Goal: Task Accomplishment & Management: Manage account settings

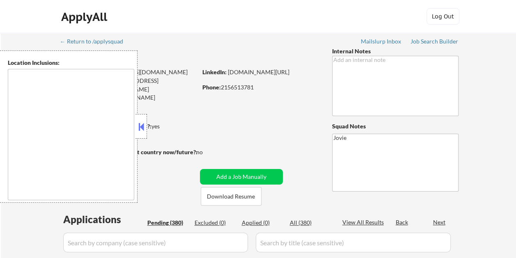
type textarea "[GEOGRAPHIC_DATA], [GEOGRAPHIC_DATA] [GEOGRAPHIC_DATA], [GEOGRAPHIC_DATA] [GEOG…"
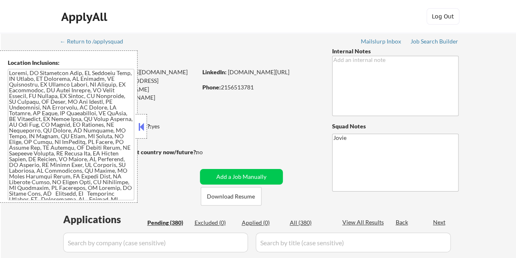
click at [144, 129] on button at bounding box center [141, 127] width 9 height 12
select select ""pending""
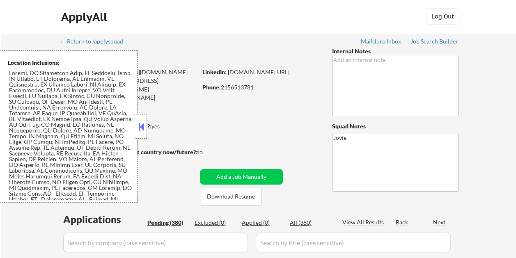
select select ""pending""
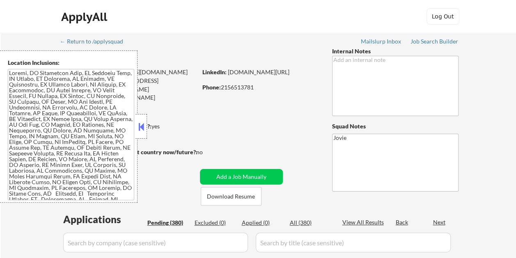
select select ""pending""
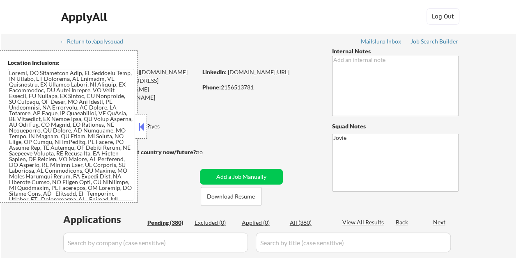
select select ""pending""
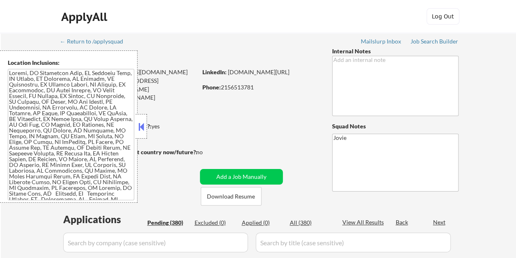
select select ""pending""
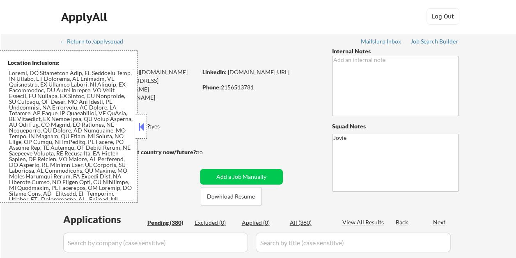
select select ""pending""
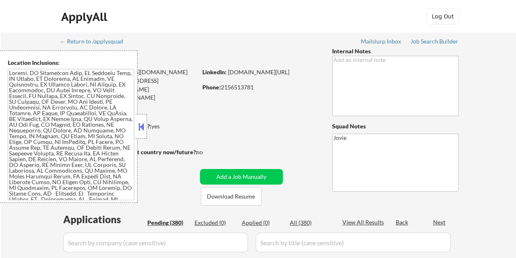
select select ""pending""
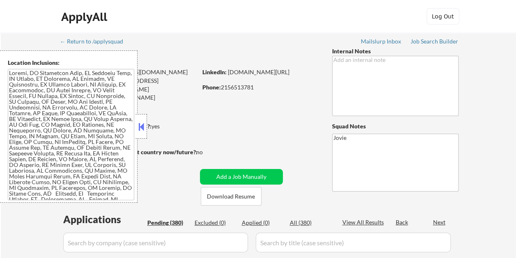
select select ""pending""
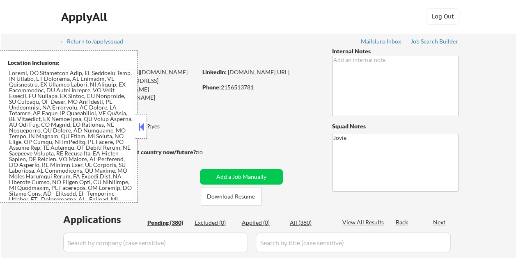
select select ""pending""
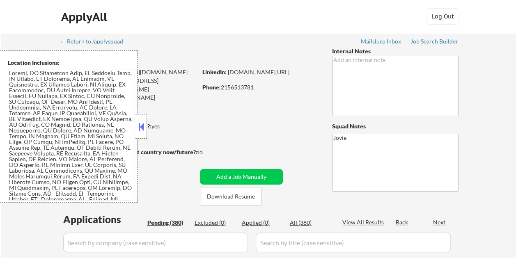
select select ""pending""
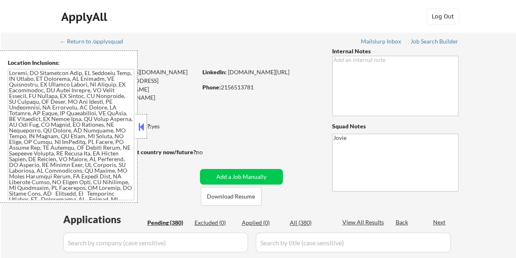
select select ""pending""
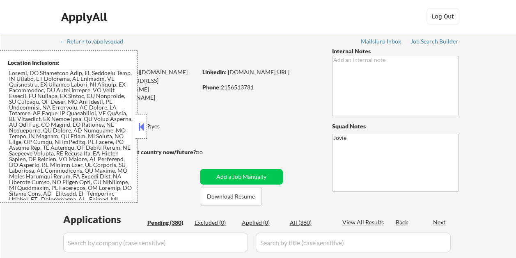
select select ""pending""
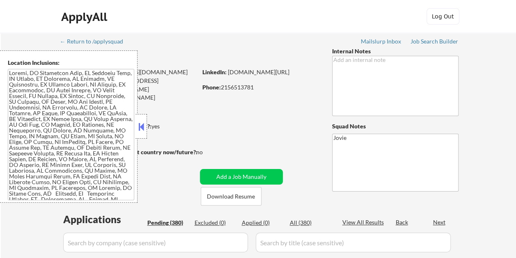
select select ""pending""
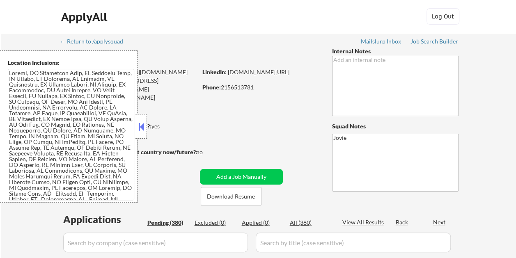
select select ""pending""
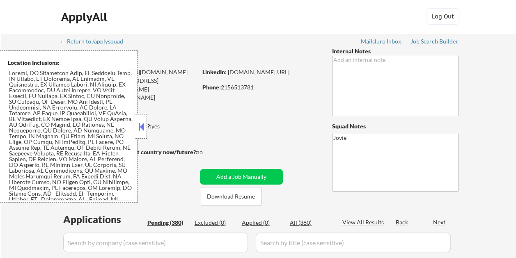
select select ""pending""
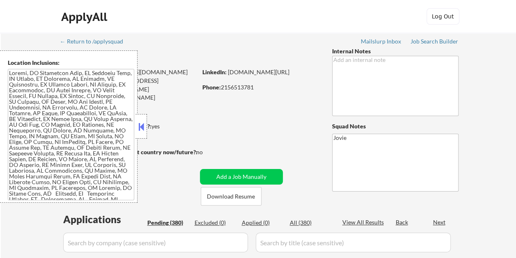
select select ""pending""
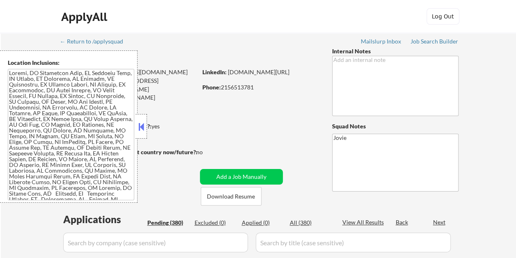
select select ""pending""
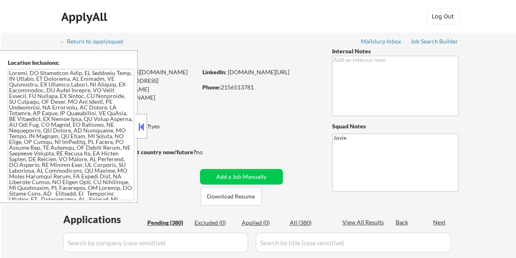
select select ""pending""
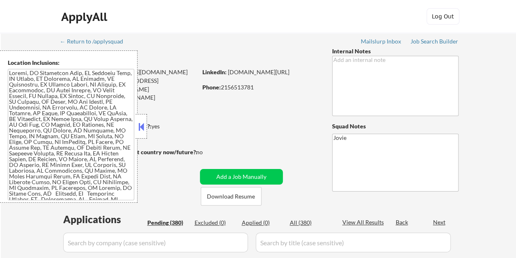
select select ""pending""
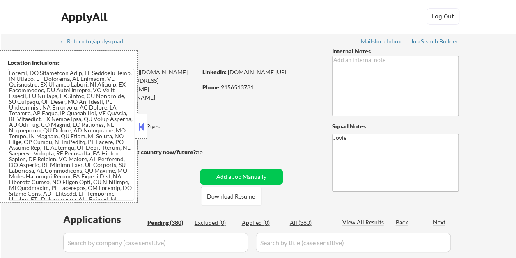
select select ""pending""
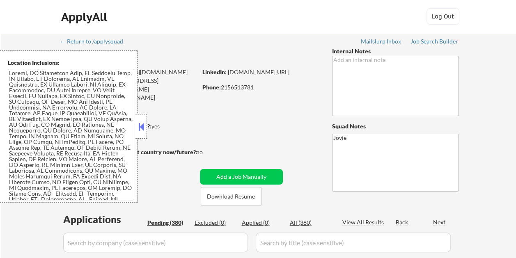
select select ""pending""
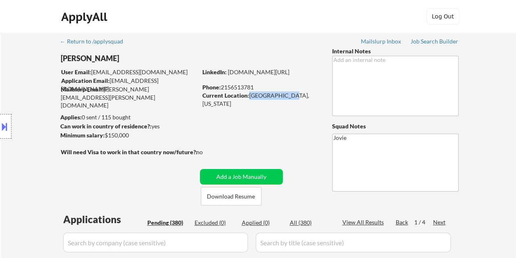
drag, startPoint x: 248, startPoint y: 97, endPoint x: 281, endPoint y: 98, distance: 32.4
click at [281, 98] on div "Current Location: [GEOGRAPHIC_DATA], [US_STATE]" at bounding box center [260, 100] width 116 height 16
copy div "[GEOGRAPHIC_DATA], [US_STATE]"
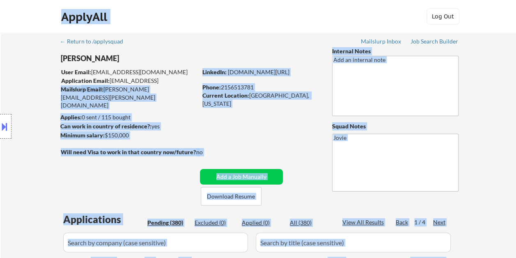
drag, startPoint x: 168, startPoint y: 80, endPoint x: 118, endPoint y: 82, distance: 50.1
click at [118, 82] on body "← Return to /applysquad Mailslurp Inbox Job Search Builder [PERSON_NAME] User E…" at bounding box center [258, 129] width 516 height 258
click at [14, 84] on div "Location Inclusions:" at bounding box center [73, 126] width 147 height 152
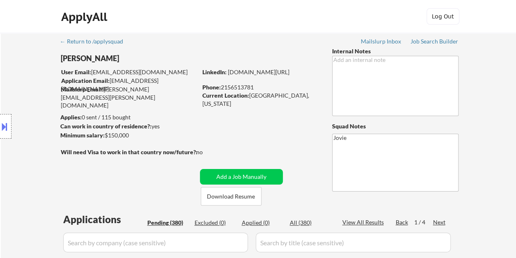
drag, startPoint x: 110, startPoint y: 80, endPoint x: 141, endPoint y: 81, distance: 30.8
click at [141, 81] on div "Location Inclusions:" at bounding box center [73, 126] width 147 height 152
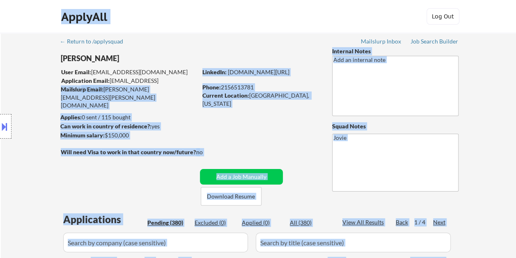
drag, startPoint x: 165, startPoint y: 83, endPoint x: 136, endPoint y: 71, distance: 30.6
click at [136, 71] on body "← Return to /applysquad Mailslurp Inbox Job Search Builder [PERSON_NAME] User E…" at bounding box center [258, 129] width 516 height 258
drag, startPoint x: 136, startPoint y: 71, endPoint x: 128, endPoint y: 52, distance: 20.6
click at [128, 52] on div "Location Inclusions:" at bounding box center [73, 126] width 147 height 152
click at [169, 81] on div "Application Email: [EMAIL_ADDRESS][DOMAIN_NAME]" at bounding box center [129, 85] width 136 height 16
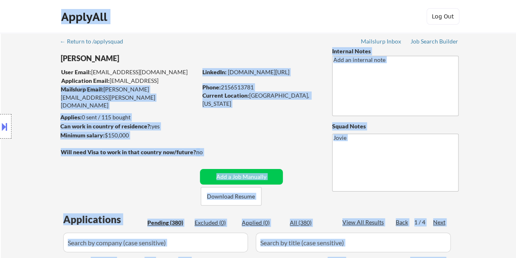
drag, startPoint x: 165, startPoint y: 81, endPoint x: 136, endPoint y: 79, distance: 29.2
click at [136, 79] on body "← Return to /applysquad Mailslurp Inbox Job Search Builder [PERSON_NAME] User E…" at bounding box center [258, 129] width 516 height 258
drag, startPoint x: 136, startPoint y: 79, endPoint x: 30, endPoint y: 78, distance: 105.9
click at [24, 78] on div "Location Inclusions:" at bounding box center [73, 126] width 147 height 152
click at [92, 72] on div "Location Inclusions:" at bounding box center [73, 126] width 147 height 152
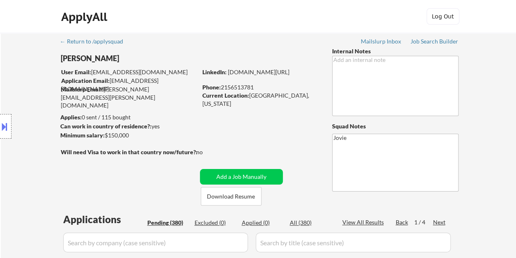
drag, startPoint x: 90, startPoint y: 72, endPoint x: 135, endPoint y: 74, distance: 45.2
click at [135, 74] on div "Location Inclusions:" at bounding box center [73, 126] width 147 height 152
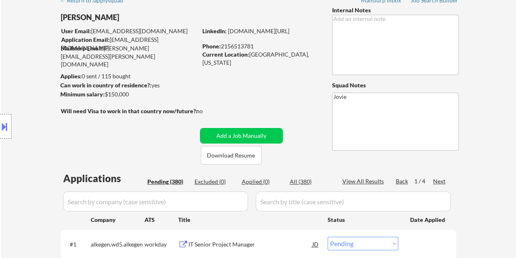
scroll to position [82, 0]
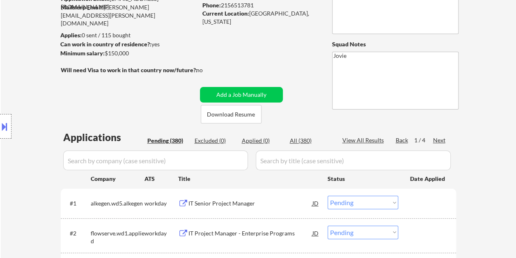
drag, startPoint x: 7, startPoint y: 125, endPoint x: 12, endPoint y: 128, distance: 5.9
click at [6, 125] on button at bounding box center [4, 127] width 9 height 14
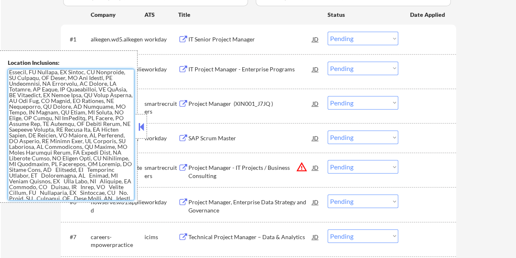
scroll to position [43, 0]
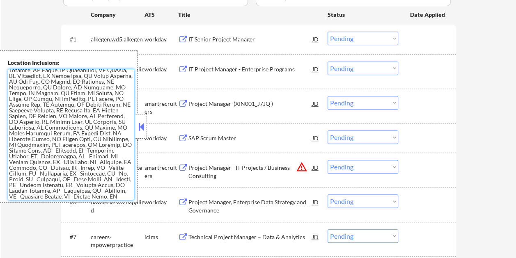
drag, startPoint x: 10, startPoint y: 73, endPoint x: 122, endPoint y: 200, distance: 169.3
click at [122, 200] on div "Location Inclusions:" at bounding box center [69, 126] width 138 height 152
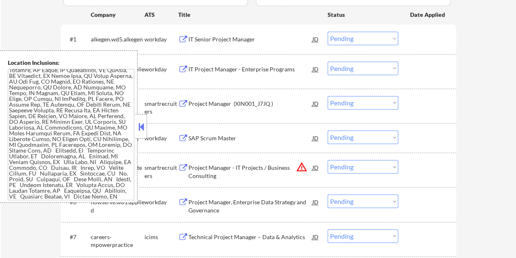
click at [135, 124] on div "Location Inclusions:" at bounding box center [69, 126] width 138 height 152
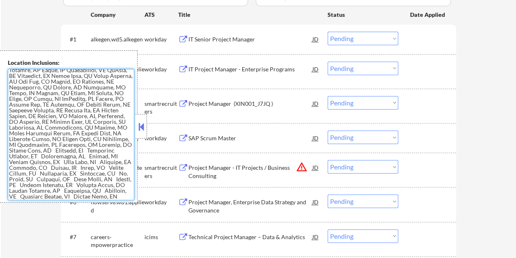
click at [141, 124] on button at bounding box center [141, 127] width 9 height 12
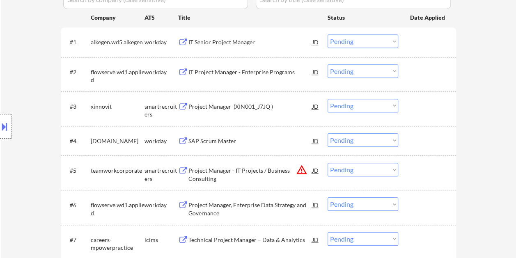
scroll to position [246, 0]
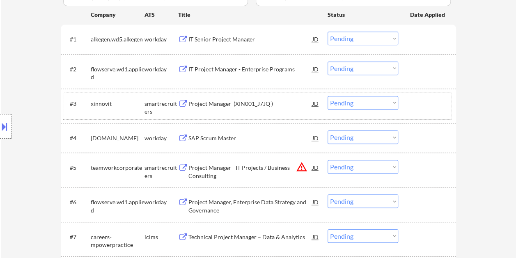
click at [403, 108] on div "#3 xinnovit smartrecruiters Project Manager (XIN001_J7JQ ) JD Choose an option.…" at bounding box center [257, 105] width 388 height 27
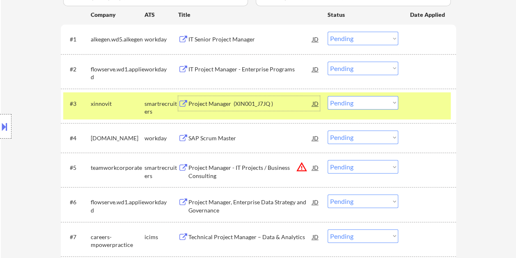
click at [207, 98] on div "Project Manager (XIN001_J7JQ )" at bounding box center [250, 103] width 124 height 15
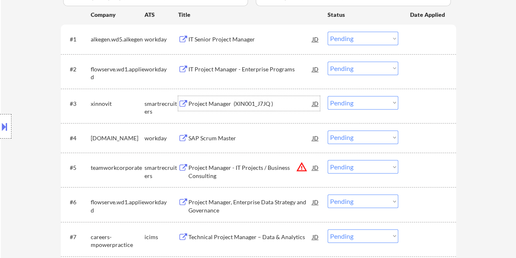
click at [410, 108] on div at bounding box center [428, 103] width 36 height 15
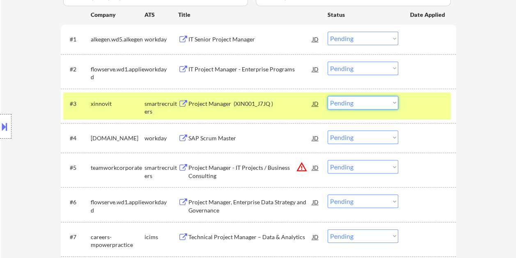
click at [393, 105] on select "Choose an option... Pending Applied Excluded (Questions) Excluded (Expired) Exc…" at bounding box center [363, 103] width 71 height 14
click at [328, 96] on select "Choose an option... Pending Applied Excluded (Questions) Excluded (Expired) Exc…" at bounding box center [363, 103] width 71 height 14
select select ""pending""
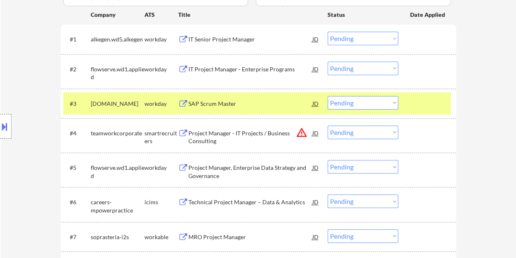
click at [420, 100] on div at bounding box center [428, 103] width 36 height 15
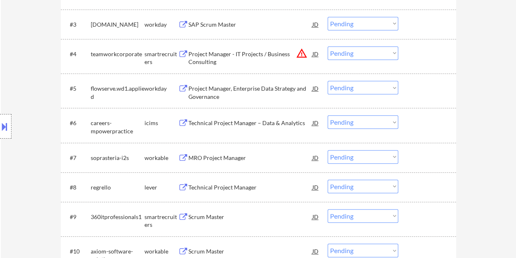
scroll to position [328, 0]
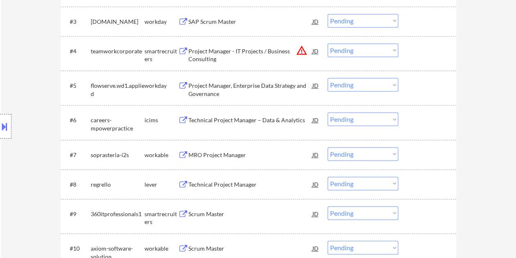
click at [426, 54] on div at bounding box center [428, 51] width 36 height 15
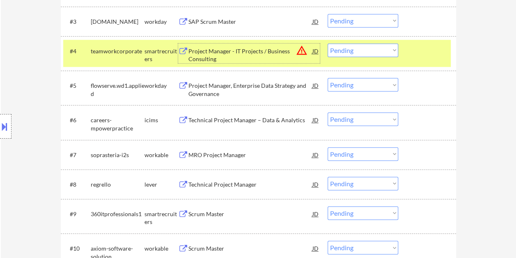
click at [237, 51] on div "Project Manager - IT Projects / Business Consulting" at bounding box center [250, 55] width 124 height 16
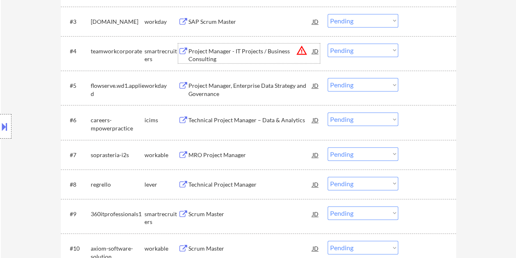
click at [402, 59] on div "#4 teamworkcorporate smartrecruiters Project Manager - IT Projects / Business C…" at bounding box center [257, 53] width 388 height 27
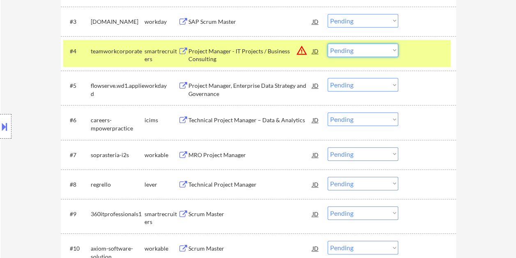
click at [393, 50] on select "Choose an option... Pending Applied Excluded (Questions) Excluded (Expired) Exc…" at bounding box center [363, 51] width 71 height 14
click at [328, 44] on select "Choose an option... Pending Applied Excluded (Questions) Excluded (Expired) Exc…" at bounding box center [363, 51] width 71 height 14
select select ""pending""
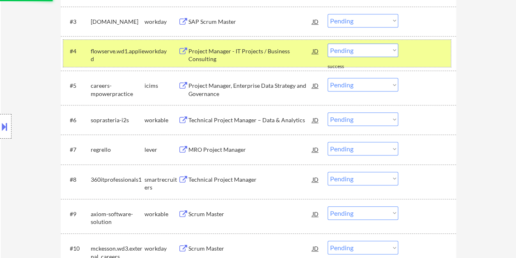
click at [416, 48] on div at bounding box center [428, 51] width 36 height 15
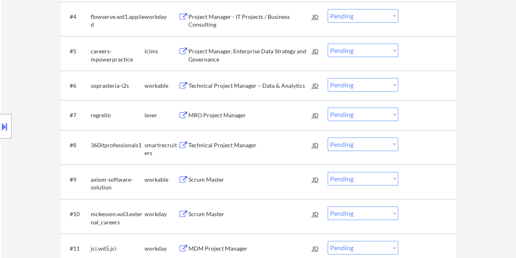
scroll to position [370, 0]
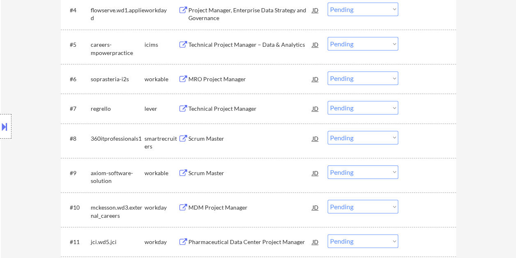
click at [416, 82] on div at bounding box center [428, 78] width 36 height 15
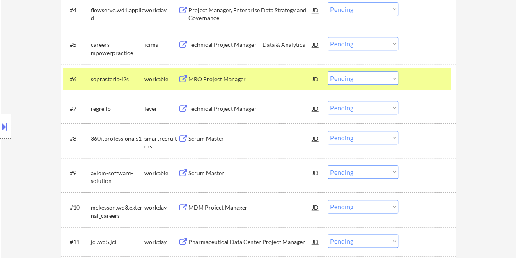
click at [209, 76] on div "MRO Project Manager" at bounding box center [250, 79] width 124 height 8
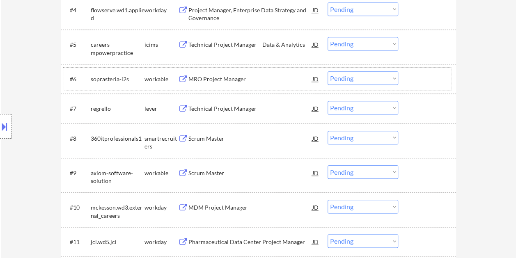
drag, startPoint x: 417, startPoint y: 88, endPoint x: 400, endPoint y: 82, distance: 18.2
click at [417, 87] on div "#6 soprasteria-i2s workable MRO Project Manager JD Choose an option... Pending …" at bounding box center [257, 79] width 388 height 22
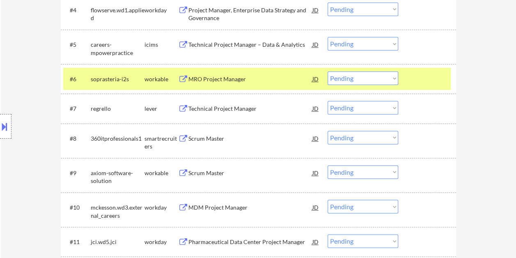
click at [390, 82] on select "Choose an option... Pending Applied Excluded (Questions) Excluded (Expired) Exc…" at bounding box center [363, 78] width 71 height 14
click at [328, 71] on select "Choose an option... Pending Applied Excluded (Questions) Excluded (Expired) Exc…" at bounding box center [363, 78] width 71 height 14
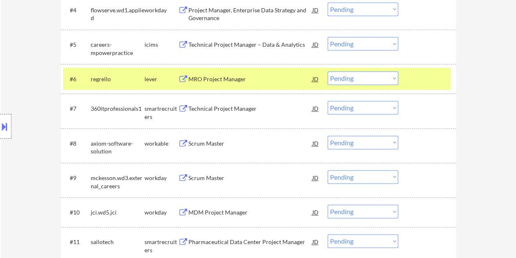
click at [415, 81] on div at bounding box center [428, 78] width 36 height 15
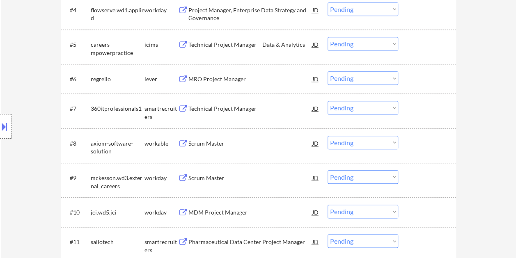
click at [409, 83] on div "#6 regrello lever MRO Project Manager JD Choose an option... Pending Applied Ex…" at bounding box center [257, 79] width 388 height 22
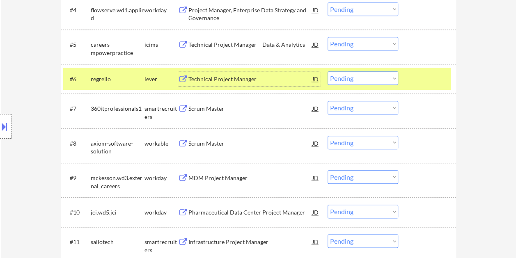
click at [282, 78] on div "Technical Project Manager" at bounding box center [250, 79] width 124 height 8
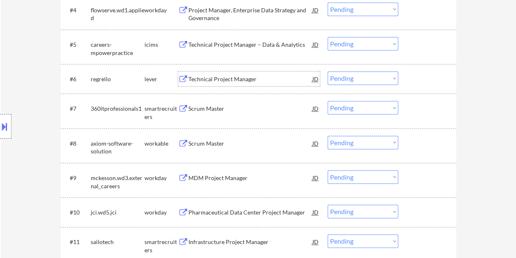
click at [406, 78] on div "#6 regrello lever Technical Project Manager JD Choose an option... Pending Appl…" at bounding box center [257, 79] width 388 height 22
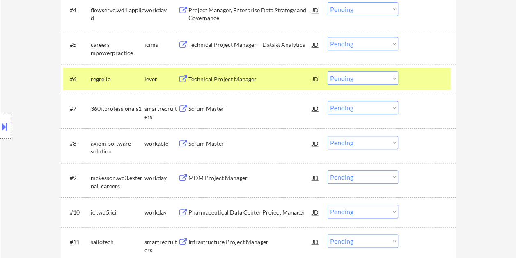
click at [396, 78] on select "Choose an option... Pending Applied Excluded (Questions) Excluded (Expired) Exc…" at bounding box center [363, 78] width 71 height 14
click at [328, 71] on select "Choose an option... Pending Applied Excluded (Questions) Excluded (Expired) Exc…" at bounding box center [363, 78] width 71 height 14
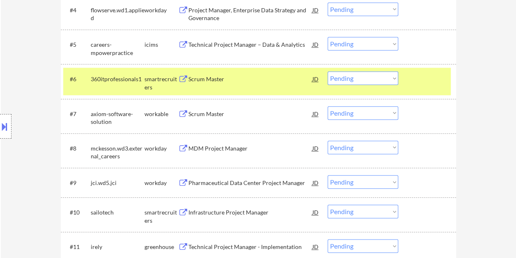
click at [429, 80] on div at bounding box center [428, 78] width 36 height 15
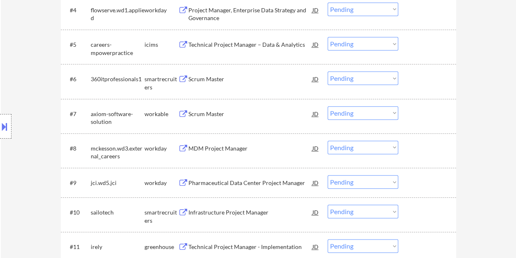
click at [413, 78] on div at bounding box center [428, 78] width 36 height 15
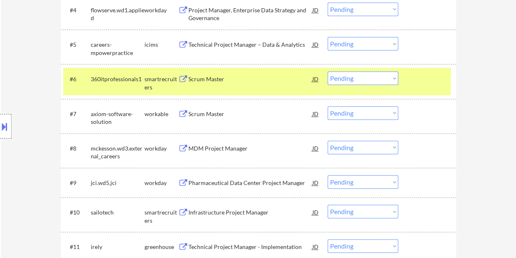
click at [269, 76] on div "Scrum Master" at bounding box center [250, 79] width 124 height 8
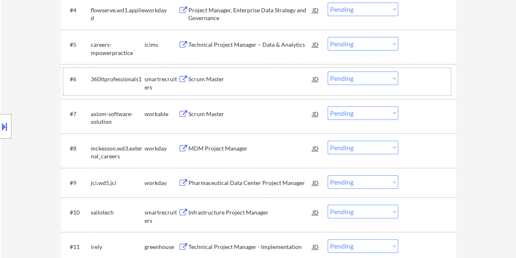
click at [425, 78] on div at bounding box center [428, 78] width 36 height 15
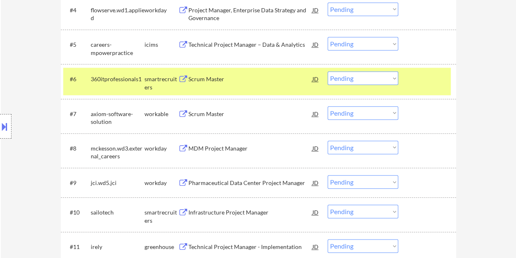
click at [395, 80] on select "Choose an option... Pending Applied Excluded (Questions) Excluded (Expired) Exc…" at bounding box center [363, 78] width 71 height 14
click at [328, 71] on select "Choose an option... Pending Applied Excluded (Questions) Excluded (Expired) Exc…" at bounding box center [363, 78] width 71 height 14
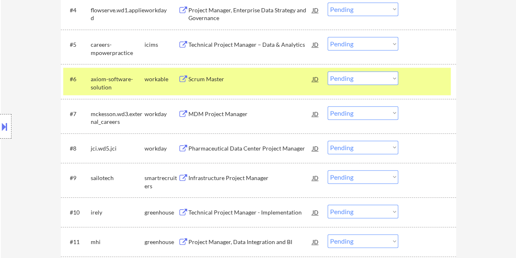
click at [412, 89] on div "#6 axiom-software-solution workable Scrum Master JD Choose an option... Pending…" at bounding box center [257, 81] width 388 height 27
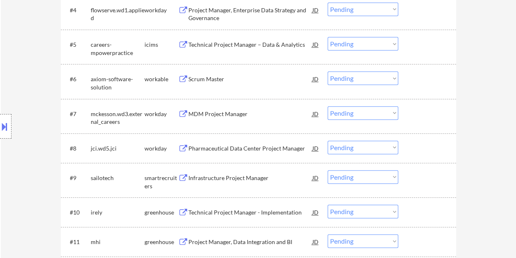
click at [422, 80] on div at bounding box center [428, 78] width 36 height 15
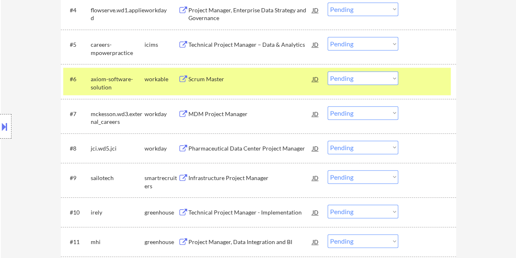
click at [227, 75] on div "Scrum Master" at bounding box center [250, 79] width 124 height 8
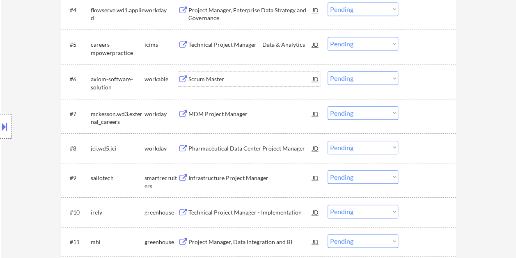
click at [423, 86] on div at bounding box center [428, 78] width 36 height 15
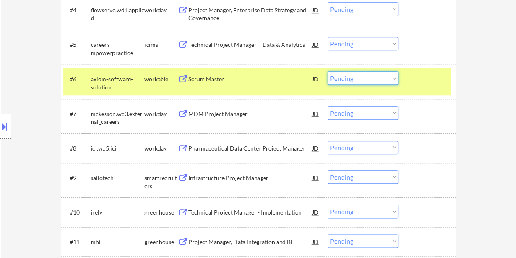
click at [395, 80] on select "Choose an option... Pending Applied Excluded (Questions) Excluded (Expired) Exc…" at bounding box center [363, 78] width 71 height 14
click at [328, 71] on select "Choose an option... Pending Applied Excluded (Questions) Excluded (Expired) Exc…" at bounding box center [363, 78] width 71 height 14
select select ""pending""
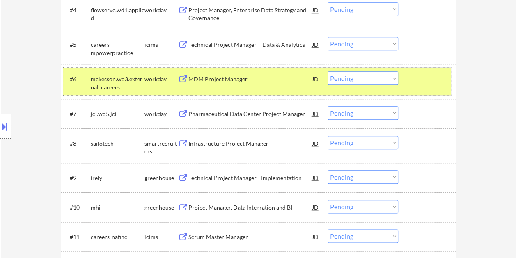
click at [426, 80] on div at bounding box center [428, 78] width 36 height 15
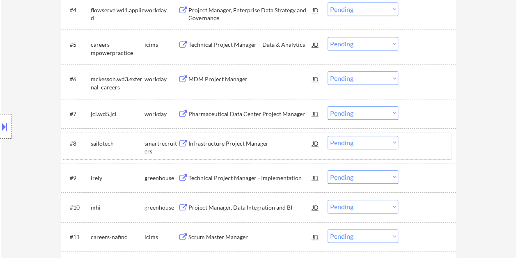
click at [430, 146] on div at bounding box center [428, 143] width 36 height 15
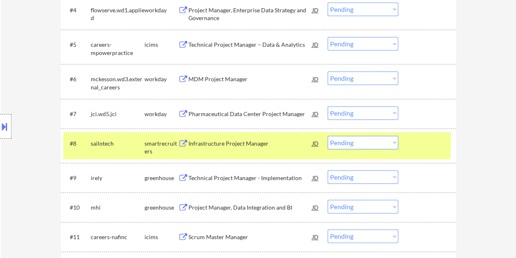
click at [230, 143] on div "Infrastructure Project Manager" at bounding box center [250, 144] width 124 height 8
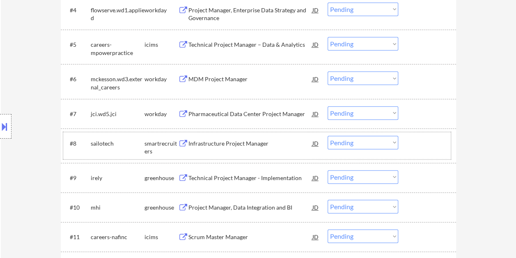
click at [414, 145] on div at bounding box center [428, 143] width 36 height 15
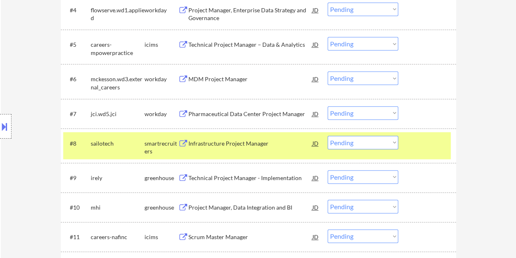
click at [392, 141] on select "Choose an option... Pending Applied Excluded (Questions) Excluded (Expired) Exc…" at bounding box center [363, 143] width 71 height 14
click at [328, 136] on select "Choose an option... Pending Applied Excluded (Questions) Excluded (Expired) Exc…" at bounding box center [363, 143] width 71 height 14
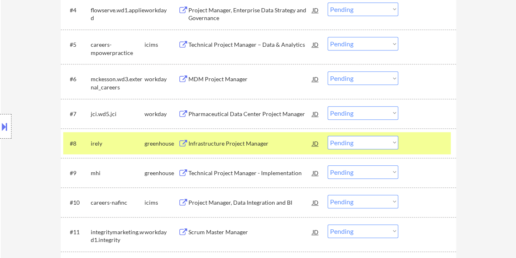
click at [418, 145] on div at bounding box center [428, 143] width 36 height 15
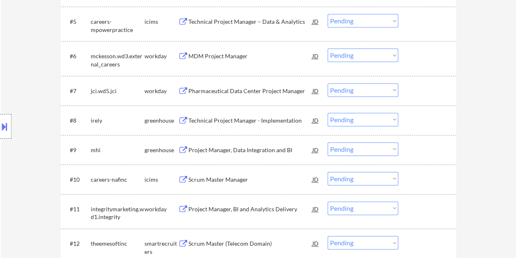
scroll to position [411, 0]
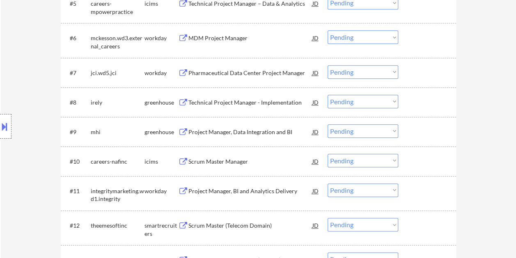
drag, startPoint x: 414, startPoint y: 103, endPoint x: 364, endPoint y: 105, distance: 50.1
click at [414, 103] on div at bounding box center [428, 102] width 36 height 15
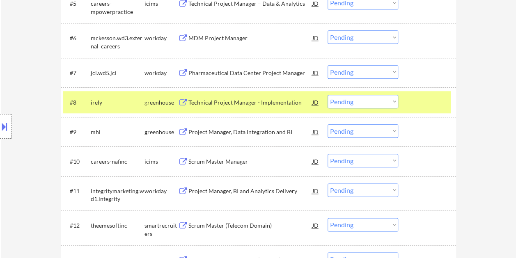
click at [255, 99] on div "Technical Project Manager - Implementation" at bounding box center [250, 103] width 124 height 8
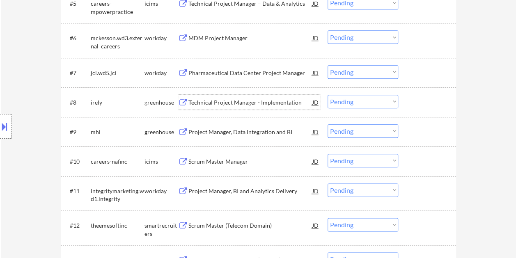
click at [428, 103] on div at bounding box center [428, 102] width 36 height 15
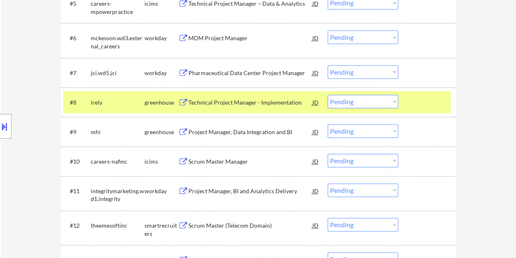
click at [395, 103] on select "Choose an option... Pending Applied Excluded (Questions) Excluded (Expired) Exc…" at bounding box center [363, 102] width 71 height 14
click at [328, 95] on select "Choose an option... Pending Applied Excluded (Questions) Excluded (Expired) Exc…" at bounding box center [363, 102] width 71 height 14
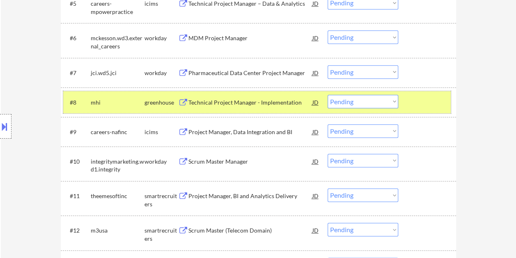
click at [426, 101] on div at bounding box center [428, 102] width 36 height 15
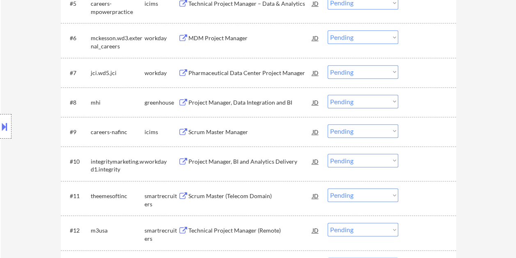
click at [425, 103] on div at bounding box center [428, 102] width 36 height 15
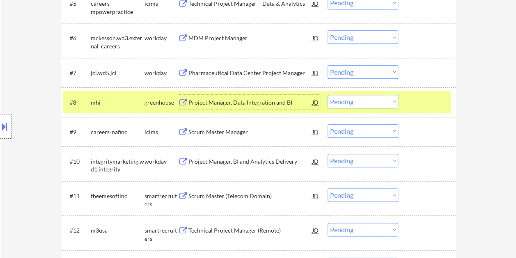
click at [224, 101] on div "Project Manager, Data Integration and BI" at bounding box center [250, 103] width 124 height 8
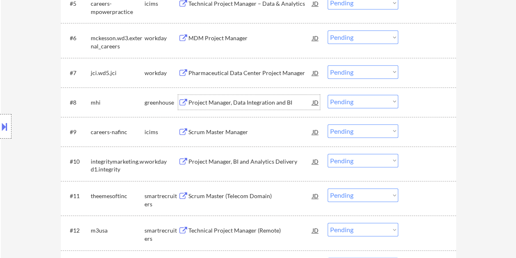
drag, startPoint x: 417, startPoint y: 103, endPoint x: 387, endPoint y: 102, distance: 30.4
click at [417, 103] on div at bounding box center [428, 102] width 36 height 15
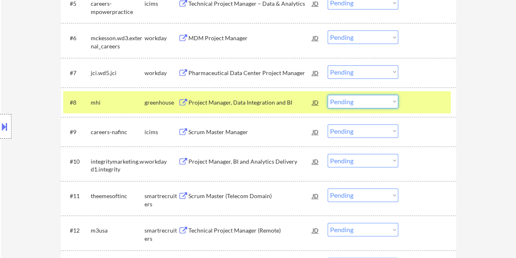
click at [386, 101] on select "Choose an option... Pending Applied Excluded (Questions) Excluded (Expired) Exc…" at bounding box center [363, 102] width 71 height 14
click at [328, 95] on select "Choose an option... Pending Applied Excluded (Questions) Excluded (Expired) Exc…" at bounding box center [363, 102] width 71 height 14
select select ""pending""
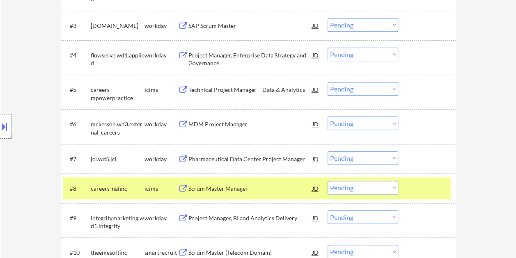
scroll to position [328, 0]
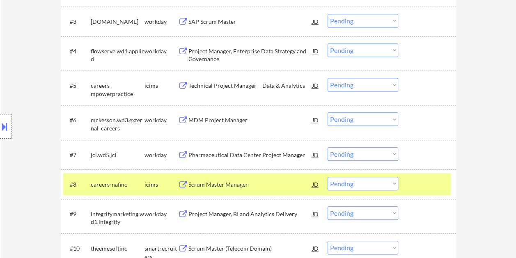
click at [421, 181] on div at bounding box center [428, 184] width 36 height 15
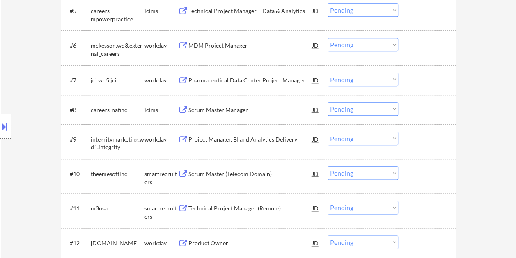
scroll to position [411, 0]
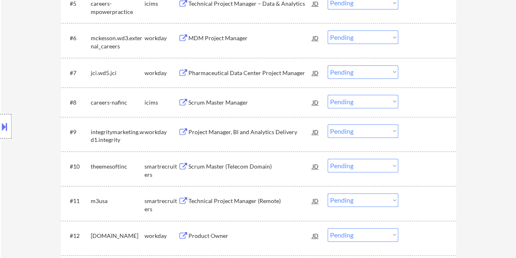
drag, startPoint x: 420, startPoint y: 166, endPoint x: 358, endPoint y: 158, distance: 61.6
click at [420, 166] on div at bounding box center [428, 166] width 36 height 15
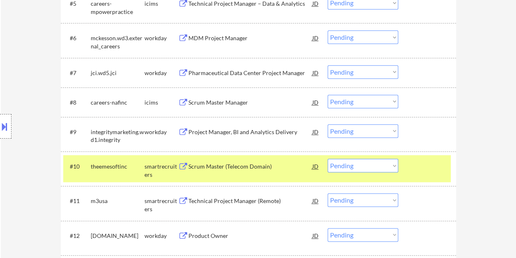
click at [275, 170] on div "Scrum Master (Telecom Domain)" at bounding box center [250, 167] width 124 height 8
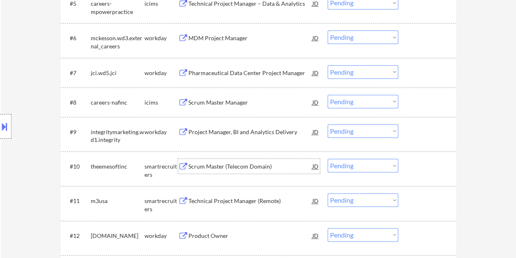
click at [416, 173] on div at bounding box center [428, 166] width 36 height 15
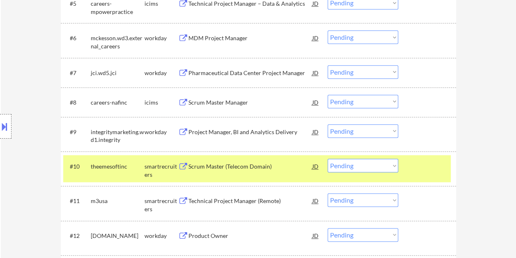
click at [295, 172] on div "Scrum Master (Telecom Domain)" at bounding box center [250, 166] width 124 height 15
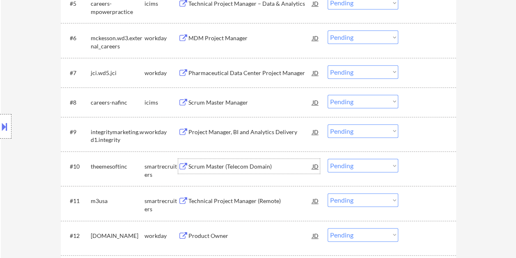
drag, startPoint x: 417, startPoint y: 166, endPoint x: 396, endPoint y: 164, distance: 21.0
click at [417, 166] on div at bounding box center [428, 166] width 36 height 15
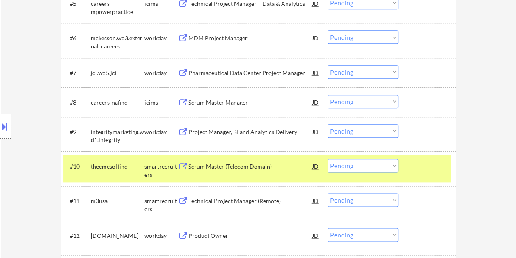
click at [392, 166] on select "Choose an option... Pending Applied Excluded (Questions) Excluded (Expired) Exc…" at bounding box center [363, 166] width 71 height 14
click at [328, 159] on select "Choose an option... Pending Applied Excluded (Questions) Excluded (Expired) Exc…" at bounding box center [363, 166] width 71 height 14
select select ""pending""
click at [425, 168] on div at bounding box center [428, 166] width 36 height 15
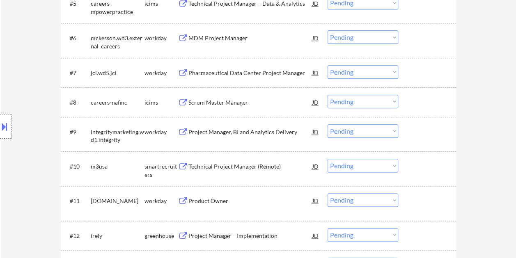
click at [425, 174] on div "#10 m3usa smartrecruiters Technical Project Manager (Remote) JD Choose an optio…" at bounding box center [257, 168] width 388 height 27
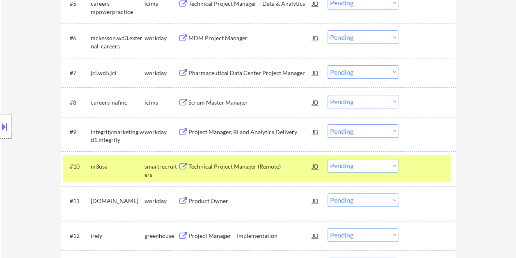
click at [413, 168] on div at bounding box center [428, 166] width 36 height 15
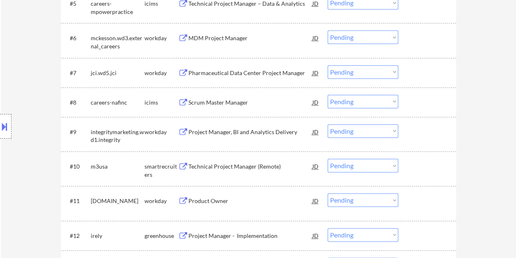
click at [419, 166] on div at bounding box center [428, 166] width 36 height 15
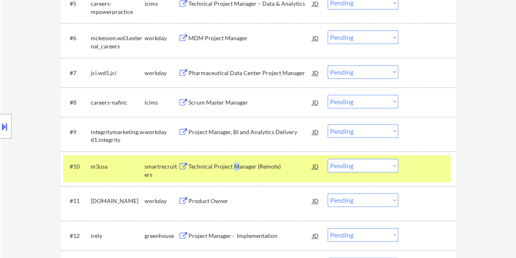
click at [234, 168] on div "Technical Project Manager (Remote)" at bounding box center [250, 167] width 124 height 8
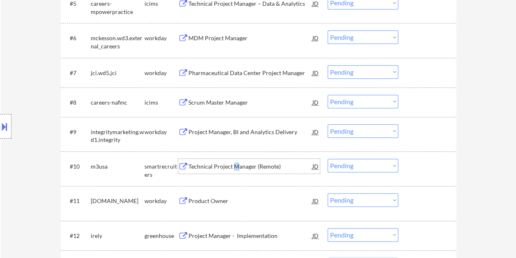
click at [421, 171] on div at bounding box center [428, 166] width 36 height 15
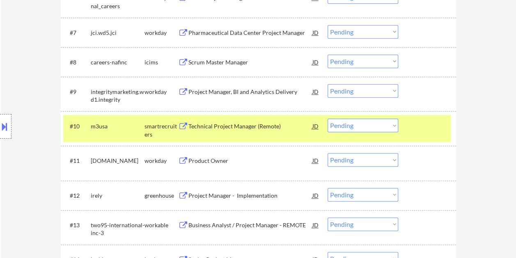
scroll to position [455, 0]
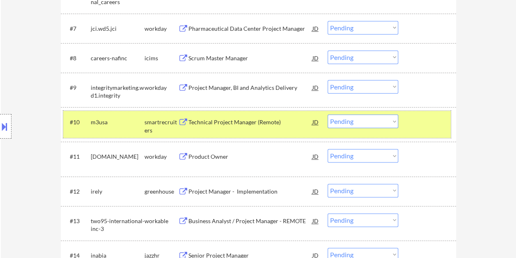
click at [411, 125] on div at bounding box center [428, 122] width 36 height 15
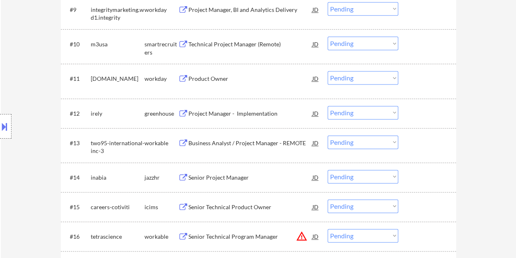
scroll to position [537, 0]
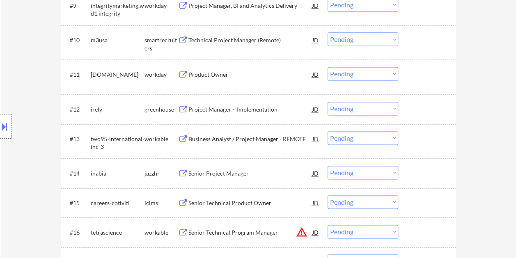
click at [413, 138] on div at bounding box center [428, 138] width 36 height 15
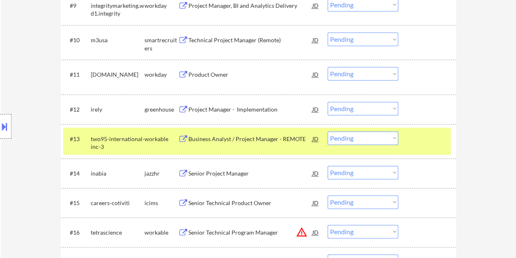
click at [278, 138] on div "Business Analyst / Project Manager - REMOTE" at bounding box center [250, 139] width 124 height 8
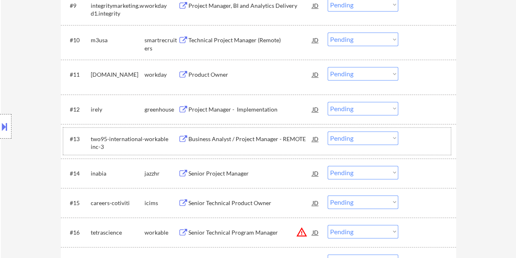
click at [419, 137] on div at bounding box center [428, 138] width 36 height 15
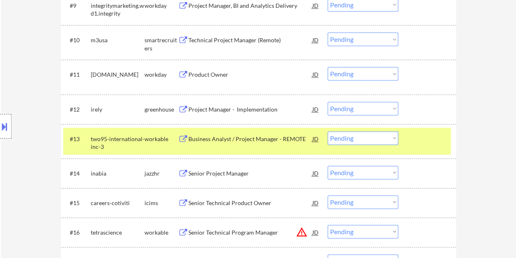
click at [389, 135] on select "Choose an option... Pending Applied Excluded (Questions) Excluded (Expired) Exc…" at bounding box center [363, 138] width 71 height 14
click at [328, 131] on select "Choose an option... Pending Applied Excluded (Questions) Excluded (Expired) Exc…" at bounding box center [363, 138] width 71 height 14
select select ""pending""
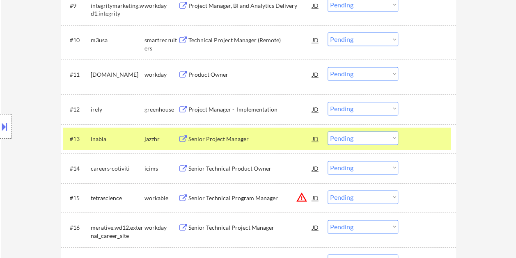
click at [415, 142] on div at bounding box center [428, 138] width 36 height 15
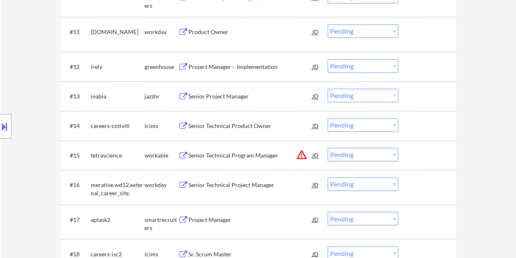
scroll to position [660, 0]
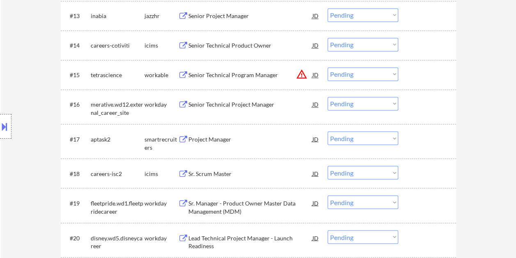
click at [412, 77] on div at bounding box center [428, 74] width 36 height 15
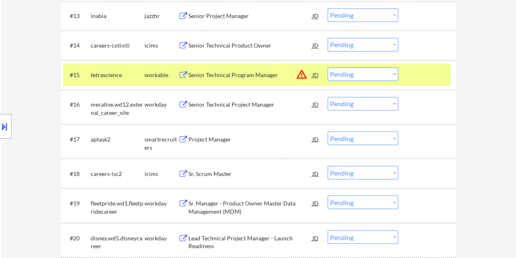
click at [237, 73] on div "Senior Technical Program Manager" at bounding box center [250, 75] width 124 height 8
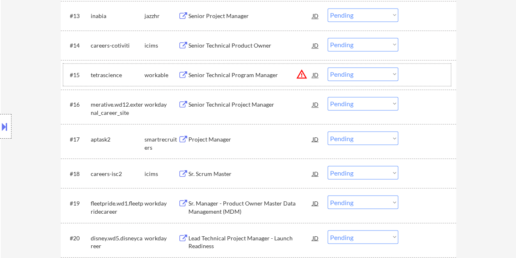
click at [415, 77] on div at bounding box center [428, 74] width 36 height 15
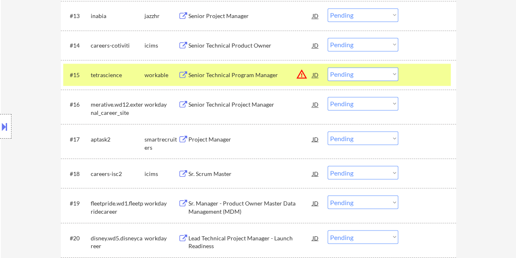
click at [393, 74] on select "Choose an option... Pending Applied Excluded (Questions) Excluded (Expired) Exc…" at bounding box center [363, 74] width 71 height 14
click at [328, 67] on select "Choose an option... Pending Applied Excluded (Questions) Excluded (Expired) Exc…" at bounding box center [363, 74] width 71 height 14
select select ""pending""
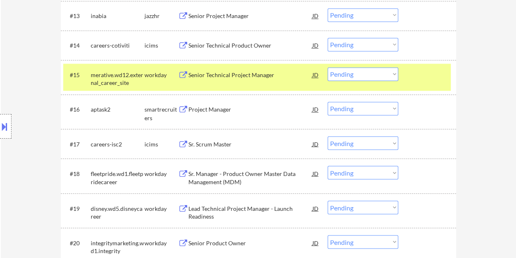
click at [424, 78] on div at bounding box center [428, 74] width 36 height 15
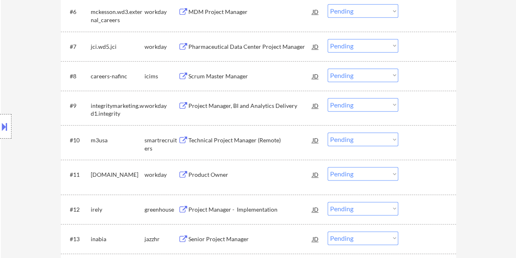
scroll to position [499, 0]
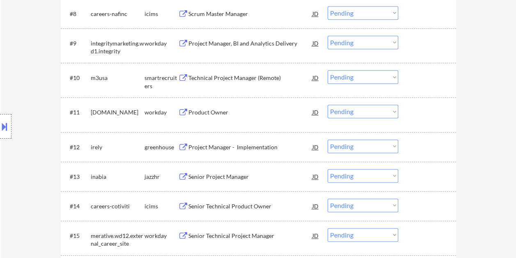
click at [434, 78] on div at bounding box center [428, 77] width 36 height 15
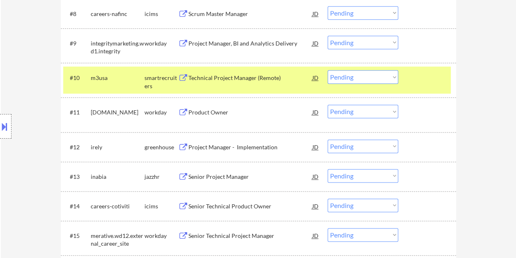
click at [427, 74] on div at bounding box center [428, 77] width 36 height 15
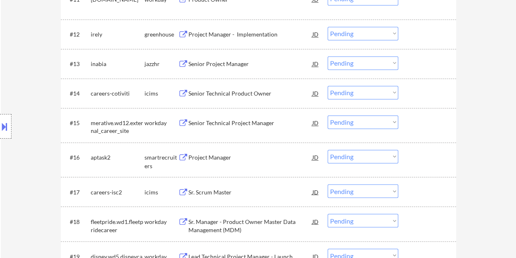
scroll to position [622, 0]
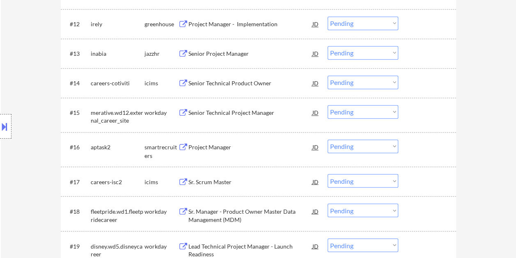
click at [425, 149] on div at bounding box center [428, 147] width 36 height 15
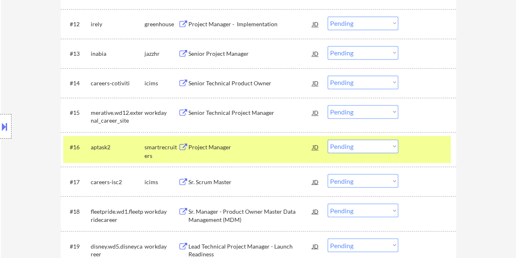
click at [254, 147] on div "Project Manager" at bounding box center [250, 147] width 124 height 8
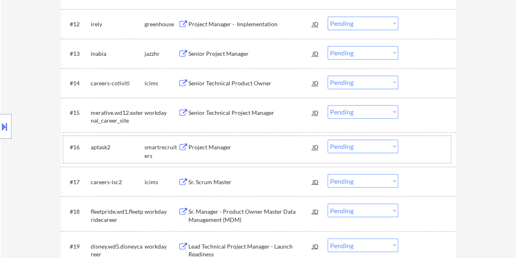
drag, startPoint x: 422, startPoint y: 151, endPoint x: 408, endPoint y: 151, distance: 14.4
click at [423, 151] on div at bounding box center [428, 147] width 36 height 15
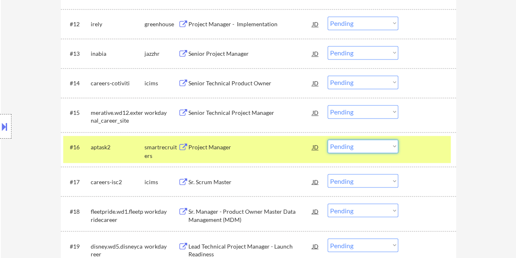
click at [394, 147] on select "Choose an option... Pending Applied Excluded (Questions) Excluded (Expired) Exc…" at bounding box center [363, 147] width 71 height 14
click at [328, 140] on select "Choose an option... Pending Applied Excluded (Questions) Excluded (Expired) Exc…" at bounding box center [363, 147] width 71 height 14
select select ""pending""
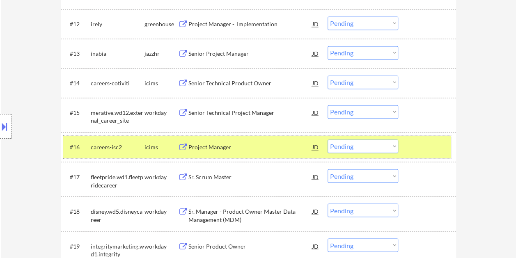
click at [405, 145] on div "#16 careers-isc2 icims Project Manager JD warning_amber Choose an option... Pen…" at bounding box center [257, 147] width 388 height 22
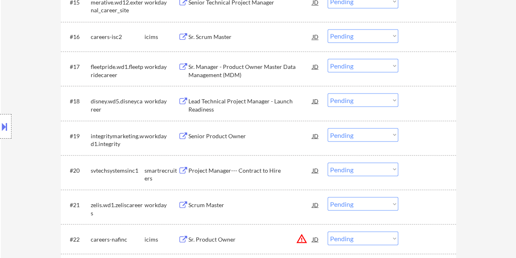
scroll to position [746, 0]
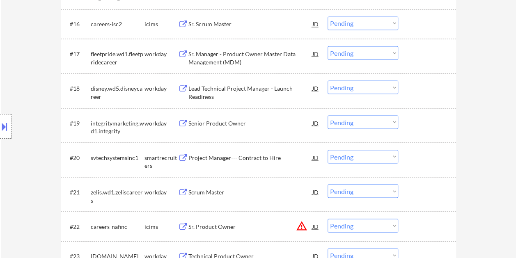
click at [404, 159] on div "#20 svtechsystemsinc1 smartrecruiters Project Manager--- Contract to Hire JD wa…" at bounding box center [257, 159] width 388 height 27
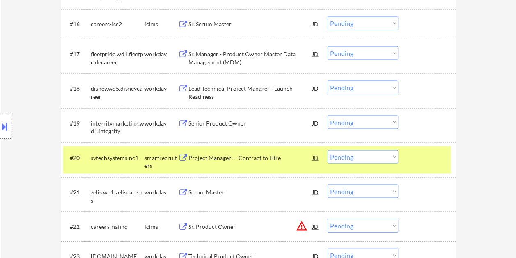
click at [250, 150] on div "Project Manager--- Contract to Hire" at bounding box center [250, 157] width 124 height 15
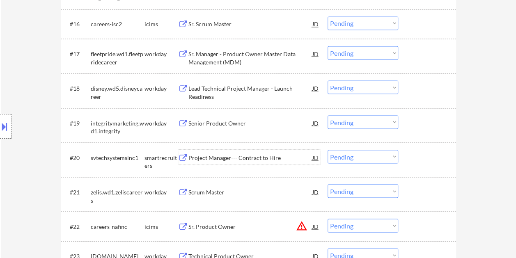
click at [429, 150] on div at bounding box center [428, 157] width 36 height 15
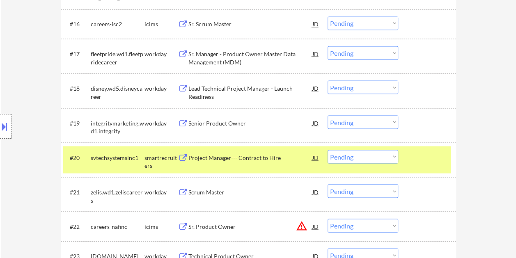
click at [389, 158] on select "Choose an option... Pending Applied Excluded (Questions) Excluded (Expired) Exc…" at bounding box center [363, 157] width 71 height 14
click at [328, 150] on select "Choose an option... Pending Applied Excluded (Questions) Excluded (Expired) Exc…" at bounding box center [363, 157] width 71 height 14
select select ""pending""
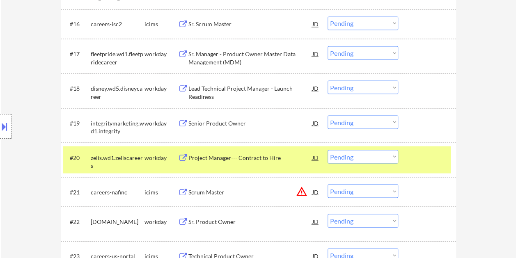
click at [420, 155] on div at bounding box center [428, 157] width 36 height 15
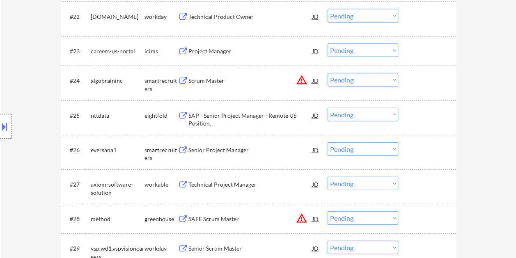
scroll to position [951, 0]
click at [415, 85] on div at bounding box center [428, 80] width 36 height 15
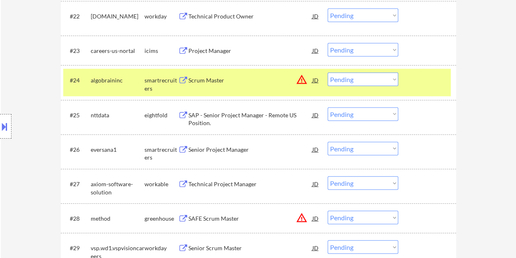
click at [433, 82] on div at bounding box center [428, 80] width 36 height 15
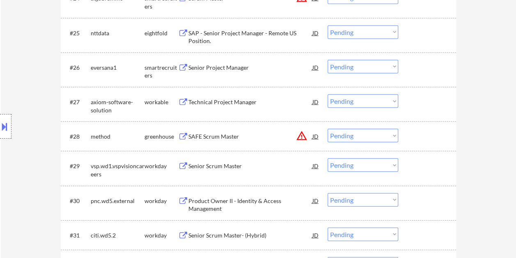
scroll to position [1033, 0]
click at [424, 99] on div at bounding box center [428, 101] width 36 height 15
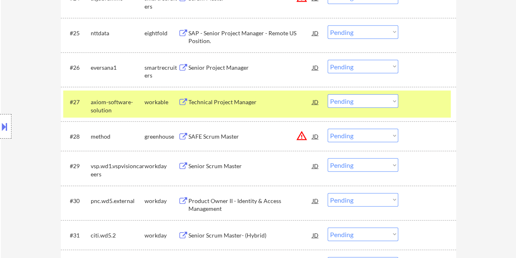
click at [223, 99] on div "Technical Project Manager" at bounding box center [250, 102] width 124 height 8
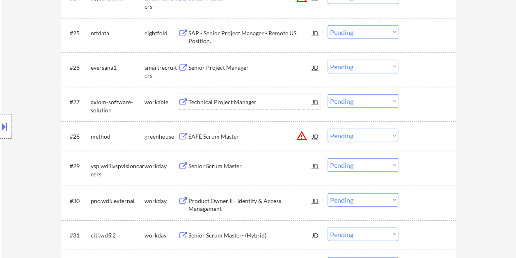
click at [412, 103] on div at bounding box center [428, 101] width 36 height 15
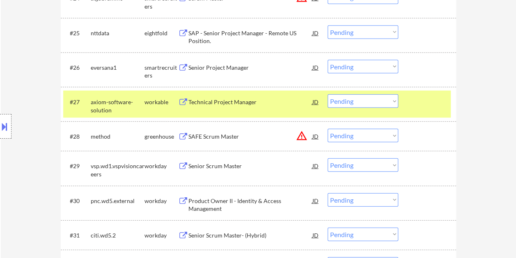
click at [383, 103] on select "Choose an option... Pending Applied Excluded (Questions) Excluded (Expired) Exc…" at bounding box center [363, 101] width 71 height 14
click at [328, 94] on select "Choose an option... Pending Applied Excluded (Questions) Excluded (Expired) Exc…" at bounding box center [363, 101] width 71 height 14
select select ""pending""
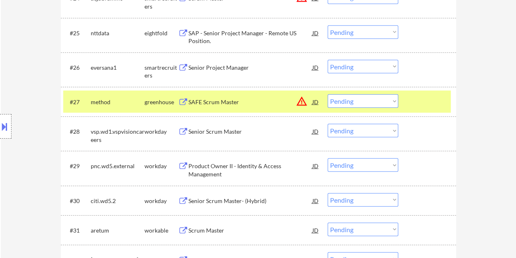
click at [421, 61] on div at bounding box center [428, 67] width 36 height 15
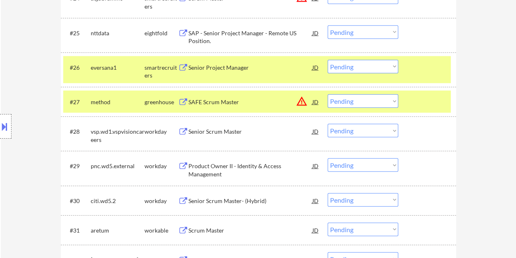
click at [417, 103] on div at bounding box center [428, 101] width 36 height 15
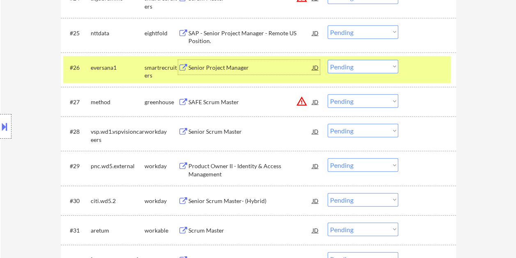
click at [234, 65] on div "Senior Project Manager" at bounding box center [250, 68] width 124 height 8
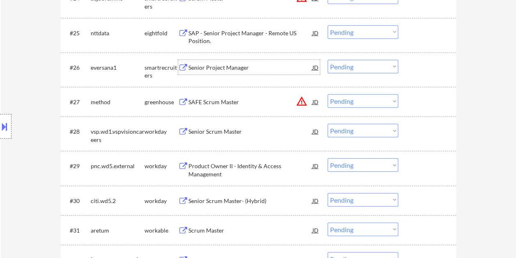
click at [411, 68] on div at bounding box center [428, 67] width 36 height 15
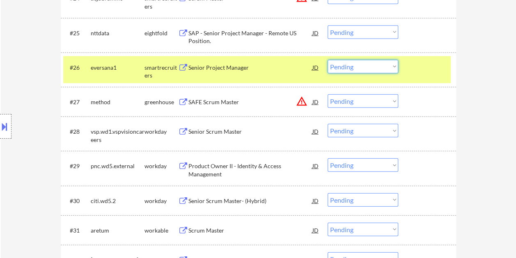
click at [391, 66] on select "Choose an option... Pending Applied Excluded (Questions) Excluded (Expired) Exc…" at bounding box center [363, 67] width 71 height 14
click at [328, 60] on select "Choose an option... Pending Applied Excluded (Questions) Excluded (Expired) Exc…" at bounding box center [363, 67] width 71 height 14
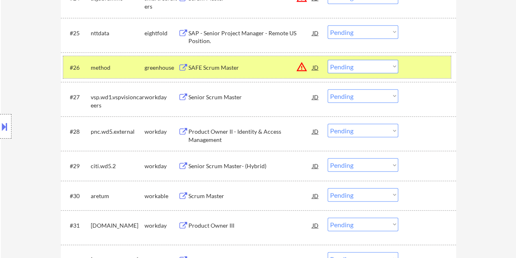
click at [406, 65] on div "#26 method greenhouse SAFE Scrum Master JD warning_amber Choose an option... Pe…" at bounding box center [257, 67] width 388 height 22
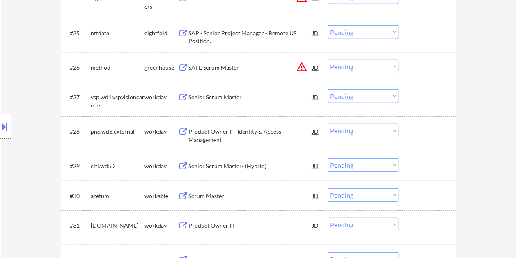
drag, startPoint x: 420, startPoint y: 64, endPoint x: 405, endPoint y: 66, distance: 14.5
click at [420, 64] on div at bounding box center [428, 67] width 36 height 15
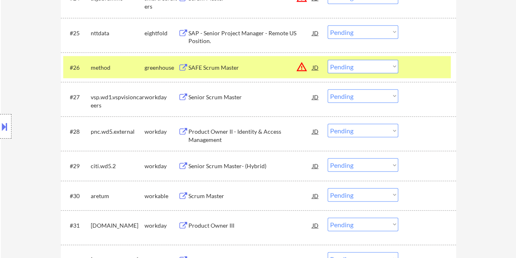
click at [214, 62] on div "SAFE Scrum Master" at bounding box center [250, 67] width 124 height 15
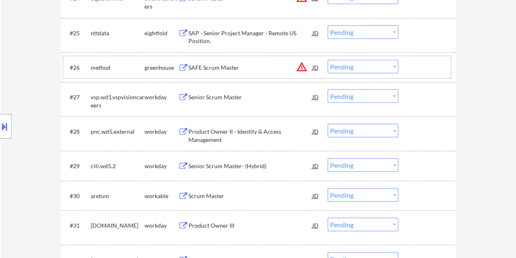
click at [406, 64] on div "#26 method greenhouse SAFE Scrum Master JD warning_amber Choose an option... Pe…" at bounding box center [257, 67] width 388 height 22
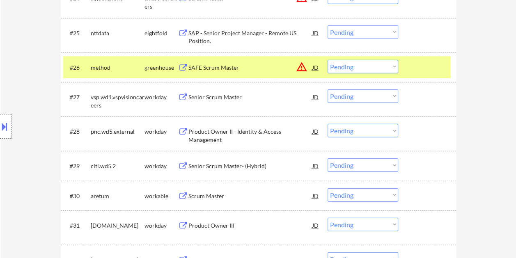
click at [391, 64] on select "Choose an option... Pending Applied Excluded (Questions) Excluded (Expired) Exc…" at bounding box center [363, 67] width 71 height 14
click at [328, 60] on select "Choose an option... Pending Applied Excluded (Questions) Excluded (Expired) Exc…" at bounding box center [363, 67] width 71 height 14
select select ""pending""
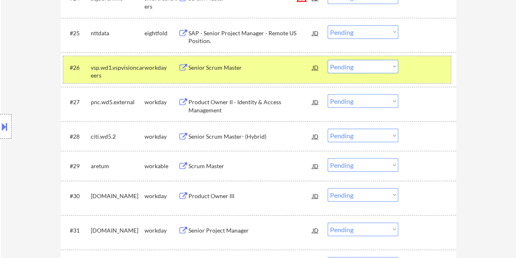
click at [417, 66] on div at bounding box center [428, 67] width 36 height 15
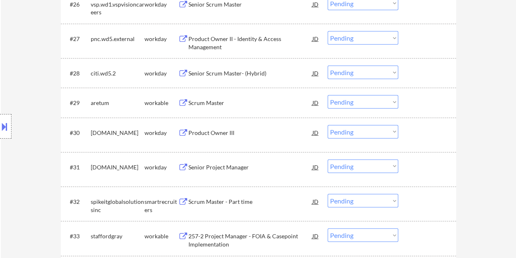
scroll to position [1115, 0]
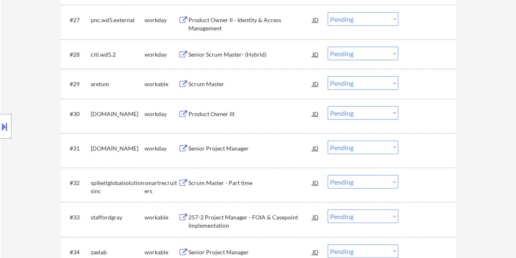
drag, startPoint x: 426, startPoint y: 88, endPoint x: 397, endPoint y: 88, distance: 28.3
click at [426, 88] on div at bounding box center [428, 83] width 36 height 15
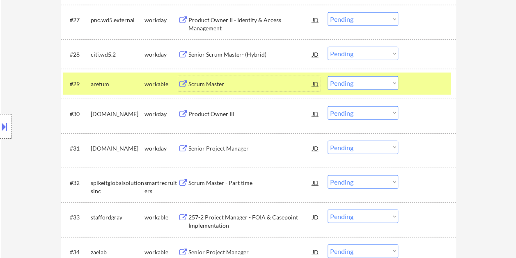
click at [252, 84] on div "Scrum Master" at bounding box center [250, 84] width 124 height 8
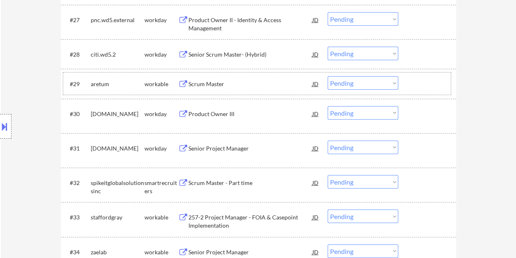
click at [411, 82] on div at bounding box center [428, 83] width 36 height 15
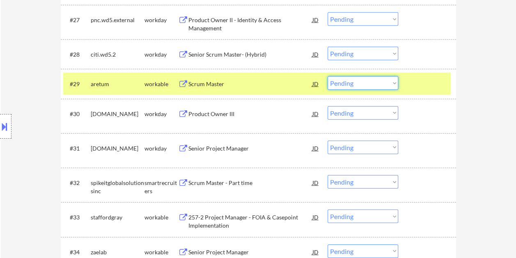
click at [395, 83] on select "Choose an option... Pending Applied Excluded (Questions) Excluded (Expired) Exc…" at bounding box center [363, 83] width 71 height 14
click at [328, 76] on select "Choose an option... Pending Applied Excluded (Questions) Excluded (Expired) Exc…" at bounding box center [363, 83] width 71 height 14
select select ""pending""
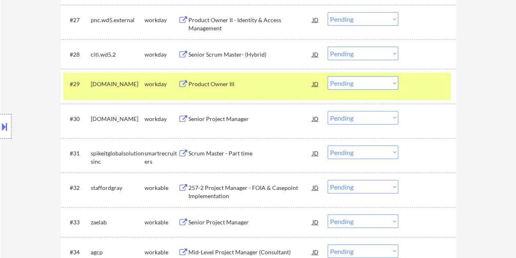
click at [417, 92] on div "#29 [DOMAIN_NAME] workday Product Owner III JD warning_amber Choose an option..…" at bounding box center [257, 86] width 388 height 27
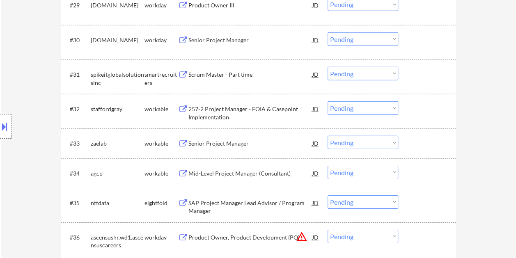
scroll to position [1197, 0]
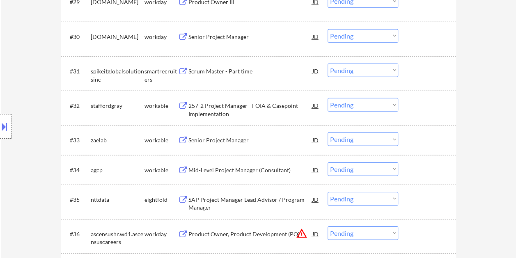
drag, startPoint x: 420, startPoint y: 105, endPoint x: 308, endPoint y: 104, distance: 112.1
click at [420, 104] on div at bounding box center [428, 105] width 36 height 15
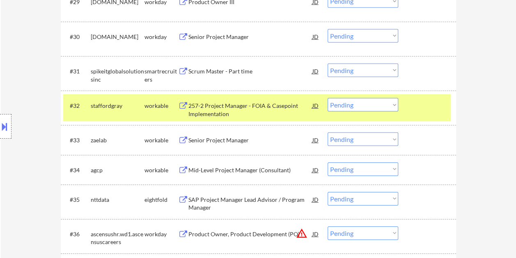
click at [242, 109] on div "257-2 Project Manager - FOIA & Casepoint Implementation" at bounding box center [250, 110] width 124 height 16
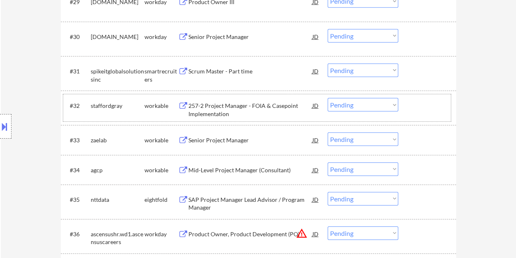
click at [405, 109] on div "#32 staffordgray workable 257-2 Project Manager - FOIA & Casepoint Implementati…" at bounding box center [257, 107] width 388 height 27
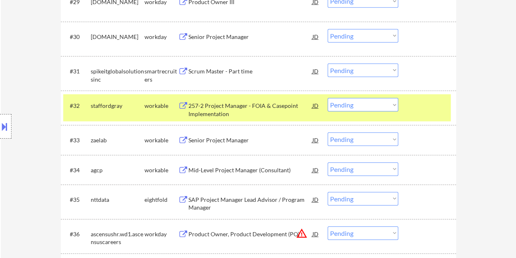
click at [390, 103] on select "Choose an option... Pending Applied Excluded (Questions) Excluded (Expired) Exc…" at bounding box center [363, 105] width 71 height 14
click at [328, 98] on select "Choose an option... Pending Applied Excluded (Questions) Excluded (Expired) Exc…" at bounding box center [363, 105] width 71 height 14
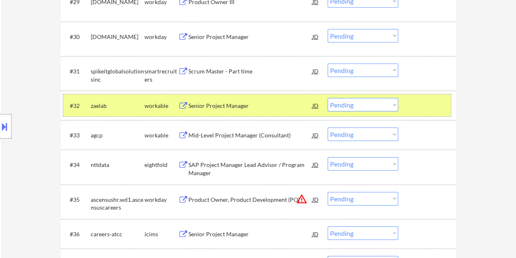
click at [429, 107] on div at bounding box center [428, 105] width 36 height 15
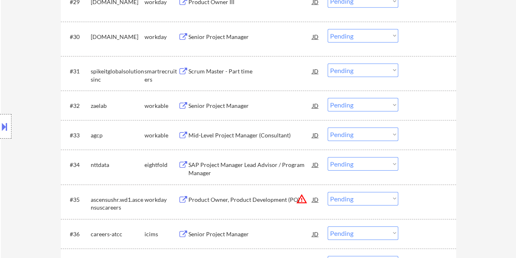
click at [423, 112] on div at bounding box center [428, 105] width 36 height 15
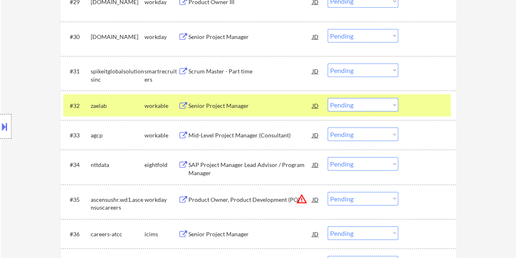
click at [233, 102] on div "Senior Project Manager" at bounding box center [250, 106] width 124 height 8
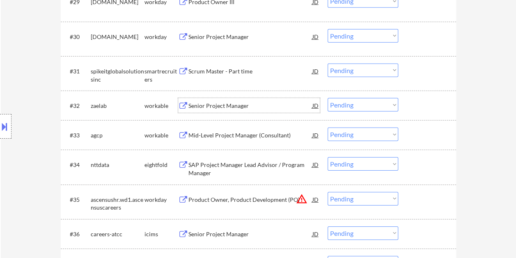
click at [421, 110] on div at bounding box center [428, 105] width 36 height 15
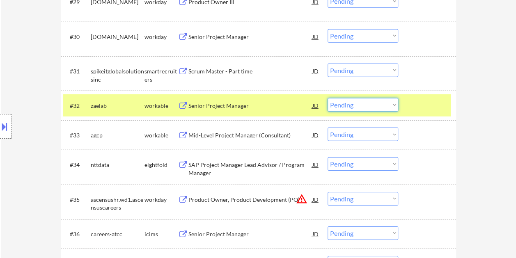
click at [385, 108] on select "Choose an option... Pending Applied Excluded (Questions) Excluded (Expired) Exc…" at bounding box center [363, 105] width 71 height 14
click at [328, 98] on select "Choose an option... Pending Applied Excluded (Questions) Excluded (Expired) Exc…" at bounding box center [363, 105] width 71 height 14
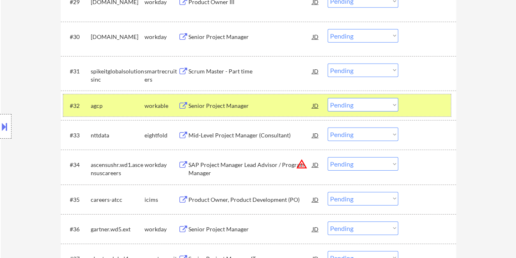
click at [422, 109] on div at bounding box center [428, 105] width 36 height 15
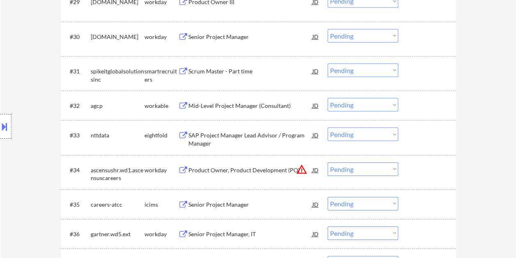
click at [424, 106] on div at bounding box center [428, 105] width 36 height 15
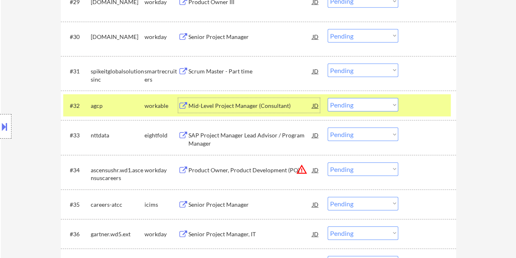
click at [228, 104] on div "Mid-Level Project Manager (Consultant)" at bounding box center [250, 106] width 124 height 8
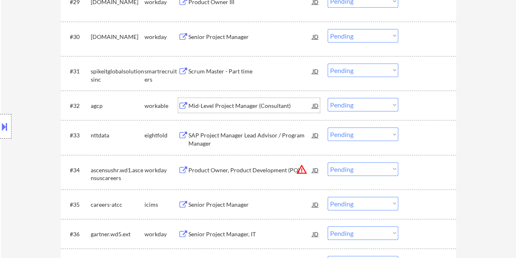
click at [382, 107] on select "Choose an option... Pending Applied Excluded (Questions) Excluded (Expired) Exc…" at bounding box center [363, 105] width 71 height 14
click at [328, 98] on select "Choose an option... Pending Applied Excluded (Questions) Excluded (Expired) Exc…" at bounding box center [363, 105] width 71 height 14
select select ""pending""
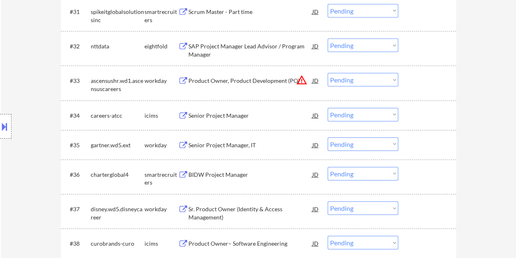
scroll to position [1279, 0]
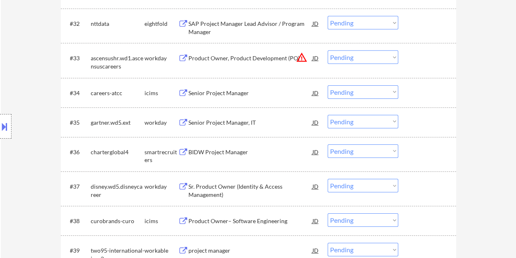
click at [425, 154] on div at bounding box center [428, 152] width 36 height 15
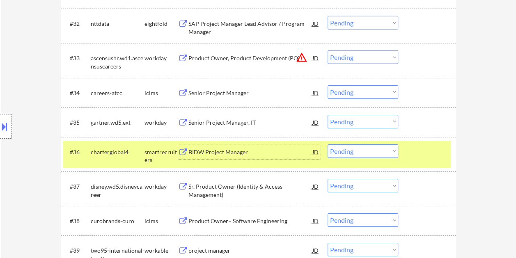
click at [245, 153] on div "BIDW Project Manager" at bounding box center [250, 152] width 124 height 8
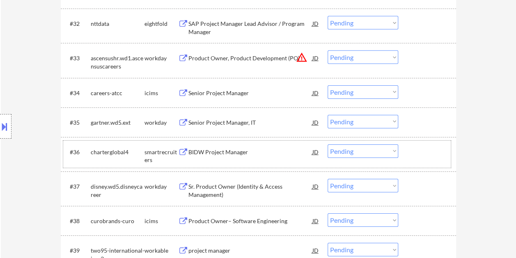
click at [405, 153] on div "#36 charterglobal4 smartrecruiters BIDW Project Manager JD warning_amber Choose…" at bounding box center [257, 154] width 388 height 27
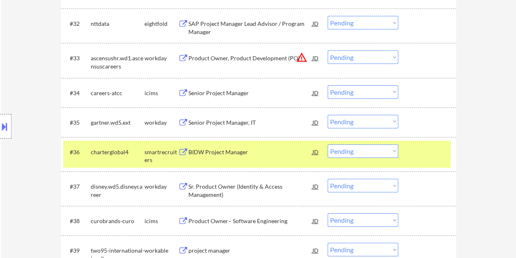
click at [395, 151] on select "Choose an option... Pending Applied Excluded (Questions) Excluded (Expired) Exc…" at bounding box center [363, 152] width 71 height 14
click at [328, 145] on select "Choose an option... Pending Applied Excluded (Questions) Excluded (Expired) Exc…" at bounding box center [363, 152] width 71 height 14
select select ""pending""
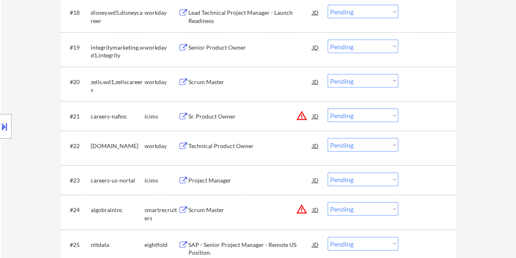
scroll to position [903, 0]
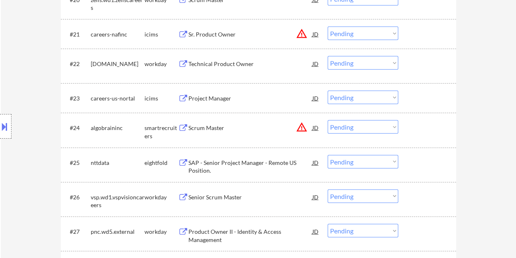
click at [422, 133] on div at bounding box center [428, 127] width 36 height 15
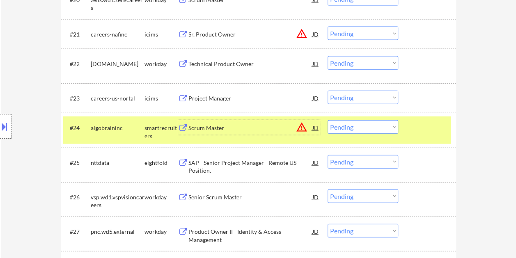
click at [236, 129] on div "Scrum Master" at bounding box center [250, 128] width 124 height 8
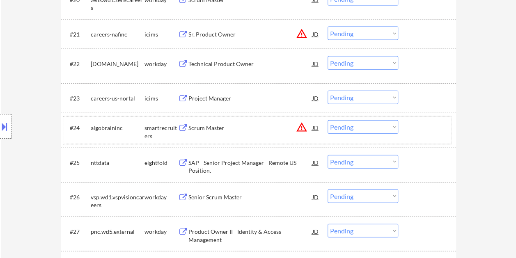
drag, startPoint x: 408, startPoint y: 131, endPoint x: 388, endPoint y: 129, distance: 19.9
click at [408, 131] on div "#24 algobraininc smartrecruiters Scrum Master JD warning_amber Choose an option…" at bounding box center [257, 130] width 388 height 27
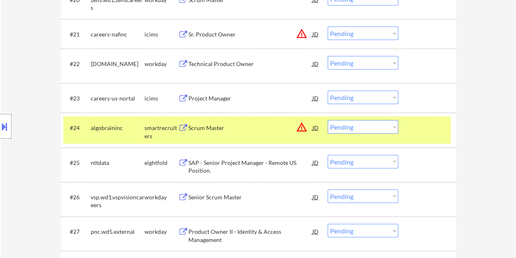
click at [388, 129] on select "Choose an option... Pending Applied Excluded (Questions) Excluded (Expired) Exc…" at bounding box center [363, 127] width 71 height 14
click at [328, 120] on select "Choose an option... Pending Applied Excluded (Questions) Excluded (Expired) Exc…" at bounding box center [363, 127] width 71 height 14
select select ""pending""
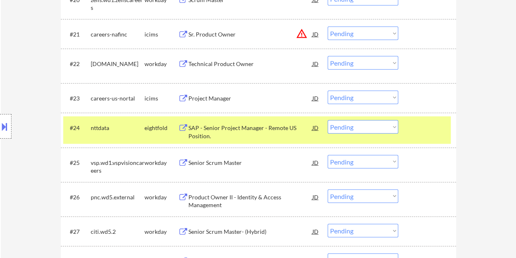
click at [416, 131] on div at bounding box center [428, 127] width 36 height 15
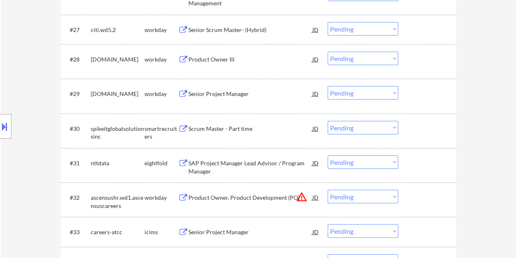
scroll to position [1109, 0]
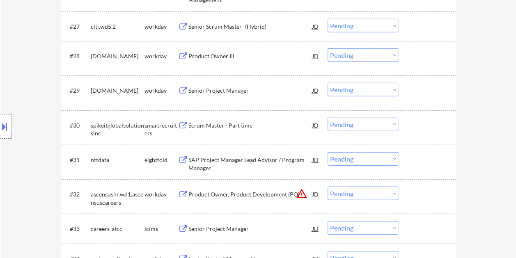
click at [413, 133] on div "#30 spikeitglobalsolutionsinc smartrecruiters Scrum Master - Part time JD warni…" at bounding box center [257, 127] width 388 height 27
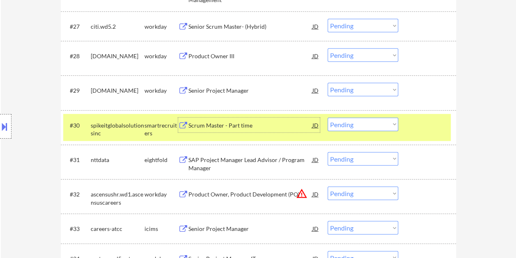
click at [246, 131] on div "Scrum Master - Part time" at bounding box center [250, 125] width 124 height 15
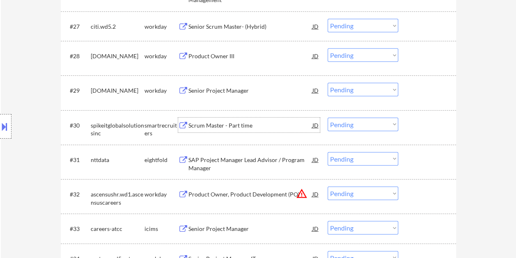
click at [422, 130] on div at bounding box center [428, 125] width 36 height 15
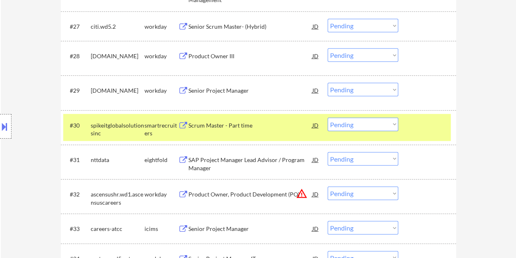
click at [392, 126] on select "Choose an option... Pending Applied Excluded (Questions) Excluded (Expired) Exc…" at bounding box center [363, 125] width 71 height 14
click at [328, 118] on select "Choose an option... Pending Applied Excluded (Questions) Excluded (Expired) Exc…" at bounding box center [363, 125] width 71 height 14
select select ""pending""
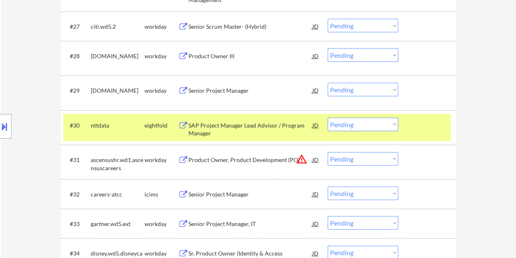
click at [408, 129] on div "#30 nttdata eightfold SAP Project Manager Lead Advisor / Program Manager JD war…" at bounding box center [257, 127] width 388 height 27
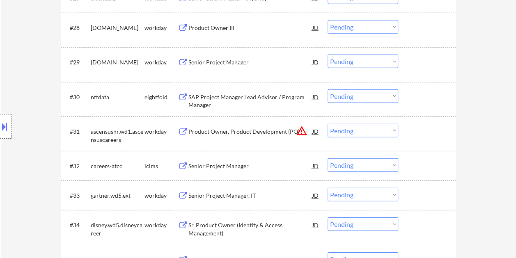
scroll to position [1191, 0]
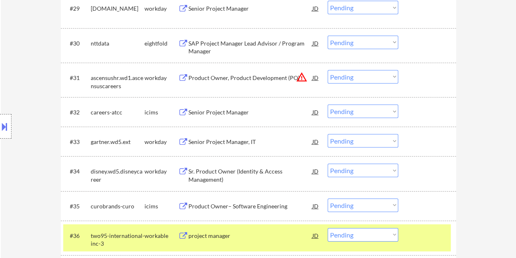
click at [403, 236] on div "#36 two95-international-inc-3 workable project manager JD warning_amber Choose …" at bounding box center [257, 238] width 388 height 27
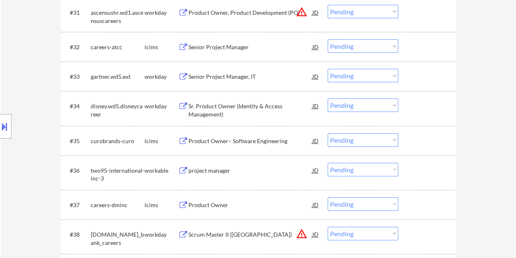
scroll to position [1273, 0]
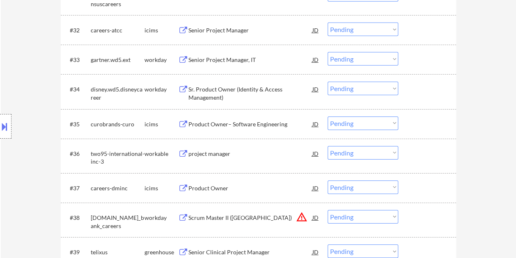
click at [420, 161] on div "#36 two95-international-inc-3 workable project manager JD warning_amber Choose …" at bounding box center [257, 155] width 388 height 27
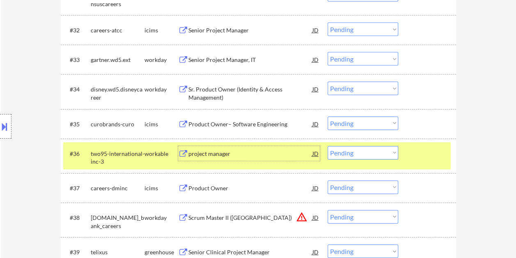
click at [272, 160] on div "project manager" at bounding box center [250, 153] width 124 height 15
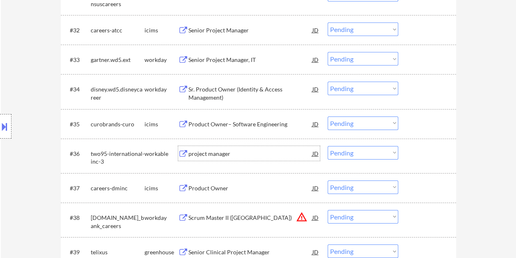
click at [411, 154] on div at bounding box center [428, 153] width 36 height 15
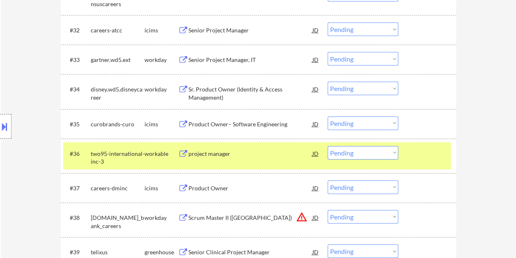
drag, startPoint x: 397, startPoint y: 150, endPoint x: 389, endPoint y: 153, distance: 8.3
click at [397, 150] on select "Choose an option... Pending Applied Excluded (Questions) Excluded (Expired) Exc…" at bounding box center [363, 153] width 71 height 14
click at [328, 146] on select "Choose an option... Pending Applied Excluded (Questions) Excluded (Expired) Exc…" at bounding box center [363, 153] width 71 height 14
select select ""pending""
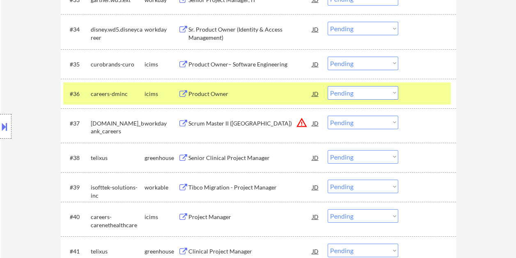
scroll to position [1396, 0]
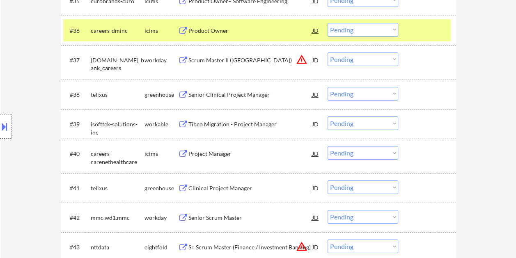
click at [403, 23] on div "#36 careers-dminc icims Product Owner JD warning_amber Choose an option... Pend…" at bounding box center [257, 30] width 388 height 22
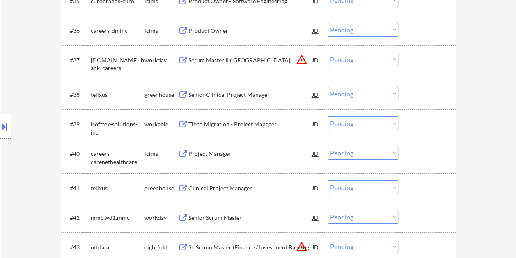
click at [413, 91] on div at bounding box center [428, 94] width 36 height 15
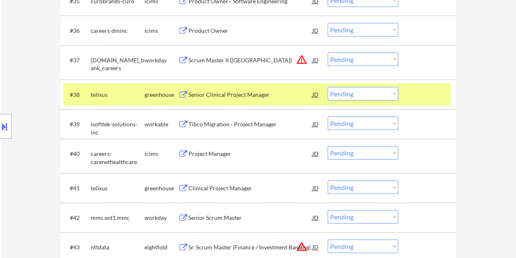
click at [252, 102] on div "#38 telixus greenhouse Senior Clinical Project Manager JD warning_amber Choose …" at bounding box center [257, 94] width 388 height 22
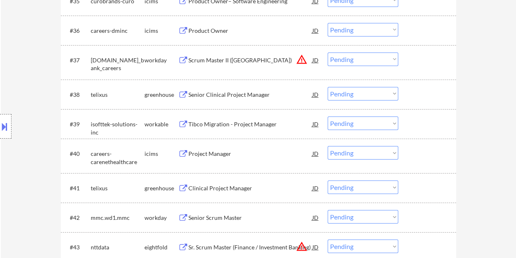
click at [417, 84] on div "#38 telixus greenhouse Senior Clinical Project Manager JD warning_amber Choose …" at bounding box center [257, 94] width 388 height 22
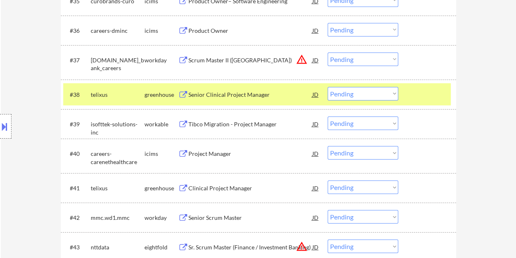
click at [275, 88] on div "Senior Clinical Project Manager" at bounding box center [250, 94] width 124 height 15
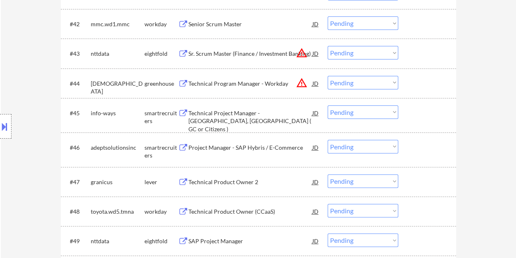
scroll to position [1601, 0]
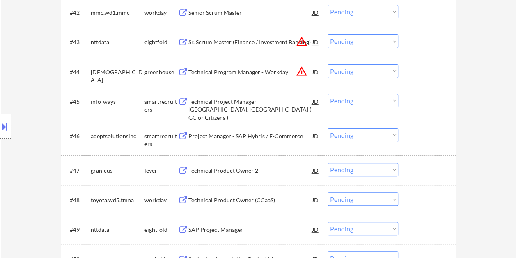
drag, startPoint x: 427, startPoint y: 100, endPoint x: 291, endPoint y: 101, distance: 135.5
click at [427, 100] on div at bounding box center [428, 101] width 36 height 15
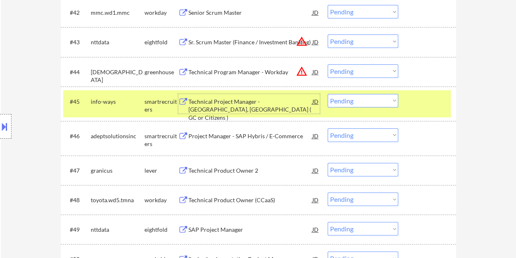
click at [246, 103] on div "Technical Project Manager - [GEOGRAPHIC_DATA], [GEOGRAPHIC_DATA] ( GC or Citize…" at bounding box center [250, 110] width 124 height 24
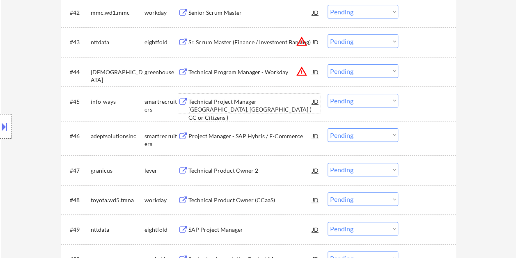
drag, startPoint x: 420, startPoint y: 101, endPoint x: 403, endPoint y: 101, distance: 17.2
click at [421, 100] on div at bounding box center [428, 101] width 36 height 15
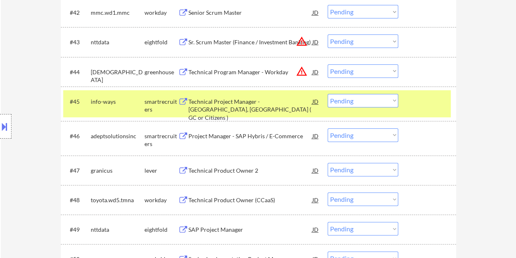
click at [395, 101] on select "Choose an option... Pending Applied Excluded (Questions) Excluded (Expired) Exc…" at bounding box center [363, 101] width 71 height 14
click at [328, 94] on select "Choose an option... Pending Applied Excluded (Questions) Excluded (Expired) Exc…" at bounding box center [363, 101] width 71 height 14
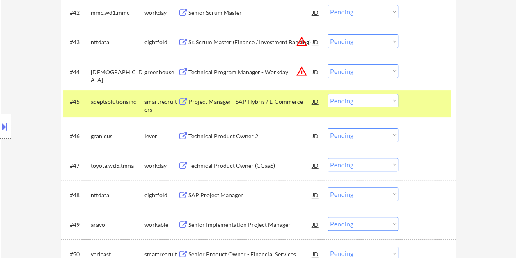
click at [429, 98] on div at bounding box center [428, 101] width 36 height 15
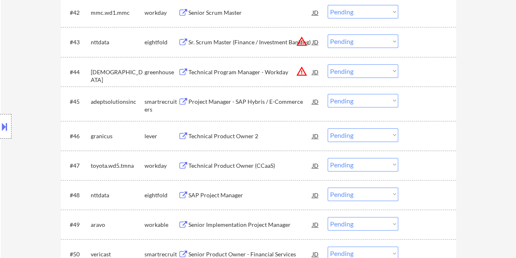
click at [427, 99] on div at bounding box center [428, 101] width 36 height 15
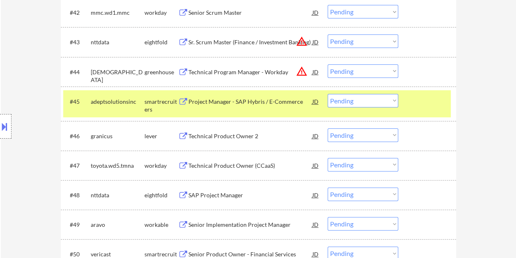
click at [267, 103] on div "Project Manager - SAP Hybris / E-Commerce" at bounding box center [250, 102] width 124 height 8
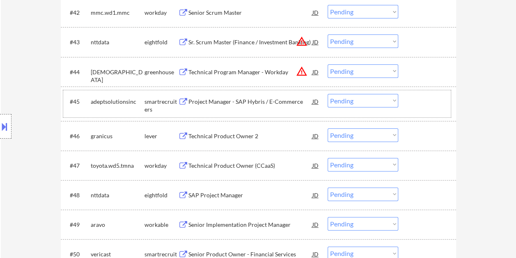
click at [411, 104] on div at bounding box center [428, 101] width 36 height 15
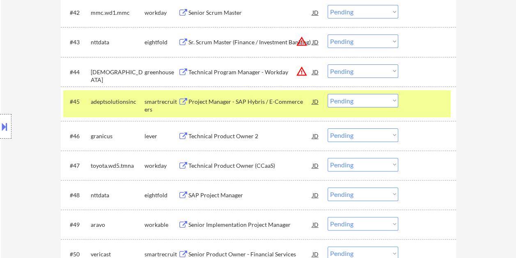
click at [396, 103] on select "Choose an option... Pending Applied Excluded (Questions) Excluded (Expired) Exc…" at bounding box center [363, 101] width 71 height 14
click at [328, 94] on select "Choose an option... Pending Applied Excluded (Questions) Excluded (Expired) Exc…" at bounding box center [363, 101] width 71 height 14
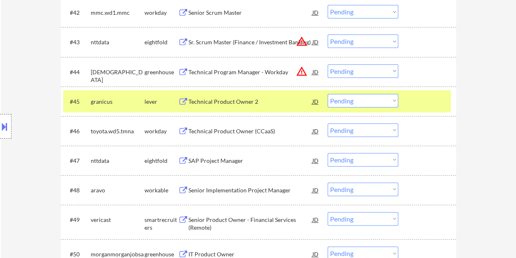
click at [416, 97] on div at bounding box center [428, 101] width 36 height 15
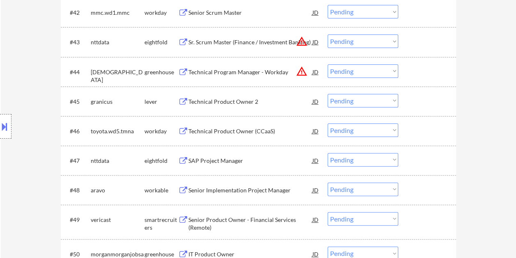
click at [421, 98] on div at bounding box center [428, 101] width 36 height 15
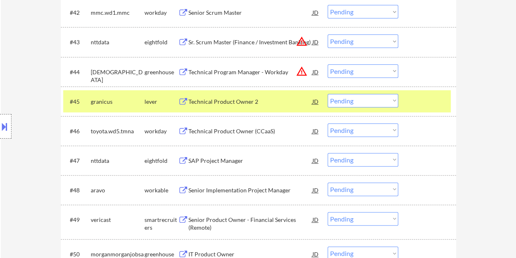
click at [232, 99] on div "Technical Product Owner 2" at bounding box center [250, 102] width 124 height 8
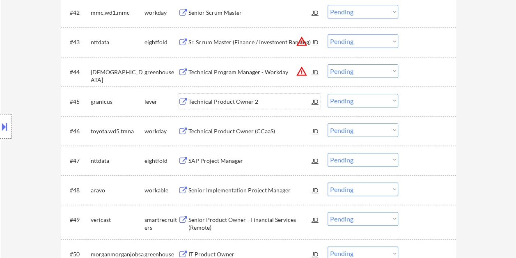
click at [411, 101] on div at bounding box center [428, 101] width 36 height 15
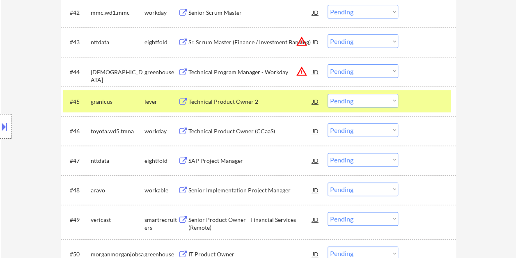
click at [392, 102] on select "Choose an option... Pending Applied Excluded (Questions) Excluded (Expired) Exc…" at bounding box center [363, 101] width 71 height 14
click at [328, 94] on select "Choose an option... Pending Applied Excluded (Questions) Excluded (Expired) Exc…" at bounding box center [363, 101] width 71 height 14
select select ""pending""
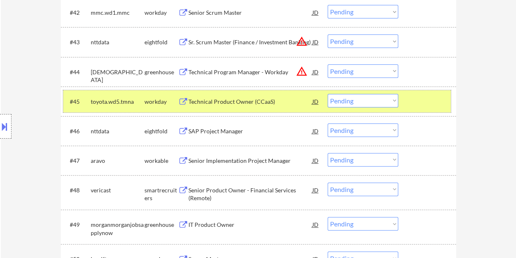
click at [436, 101] on div at bounding box center [428, 101] width 36 height 15
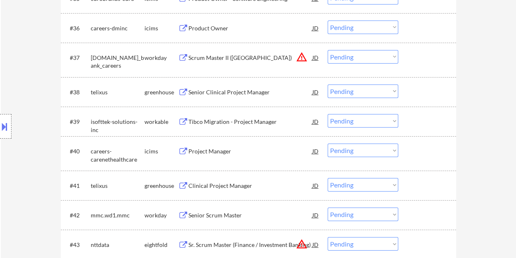
scroll to position [1409, 0]
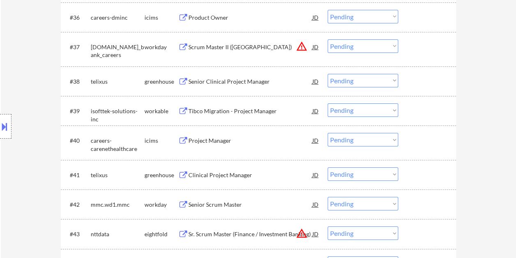
click at [420, 112] on div at bounding box center [428, 110] width 36 height 15
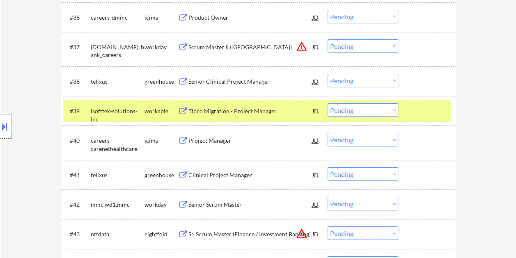
click at [288, 113] on div "Tibco Migration - Project Manager" at bounding box center [250, 111] width 124 height 8
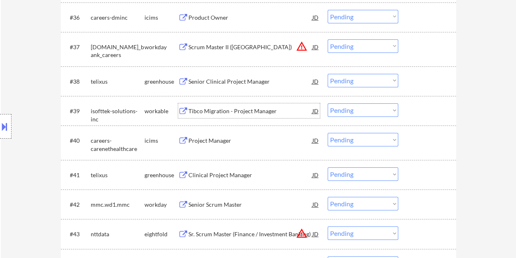
click at [412, 117] on div at bounding box center [428, 110] width 36 height 15
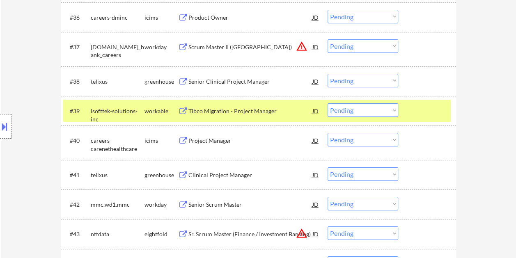
click at [392, 112] on select "Choose an option... Pending Applied Excluded (Questions) Excluded (Expired) Exc…" at bounding box center [363, 110] width 71 height 14
click at [328, 103] on select "Choose an option... Pending Applied Excluded (Questions) Excluded (Expired) Exc…" at bounding box center [363, 110] width 71 height 14
select select ""pending""
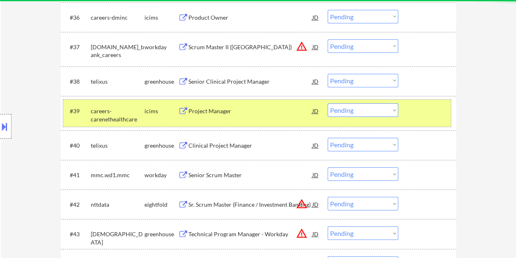
click at [405, 108] on div "#39 careers-carenethealthcare icims Project Manager JD warning_amber Choose an …" at bounding box center [257, 113] width 388 height 27
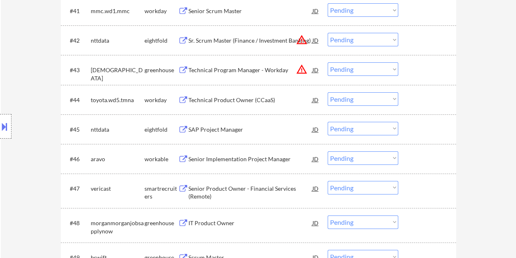
scroll to position [1614, 0]
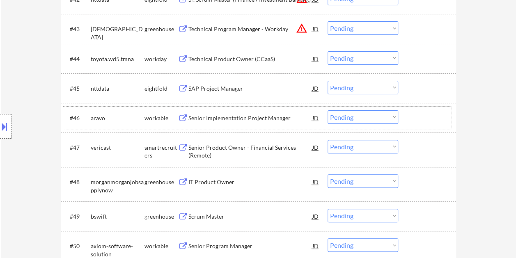
click at [417, 118] on div at bounding box center [428, 117] width 36 height 15
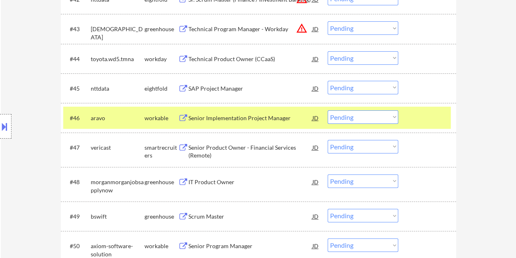
click at [276, 113] on div "Senior Implementation Project Manager" at bounding box center [250, 117] width 124 height 15
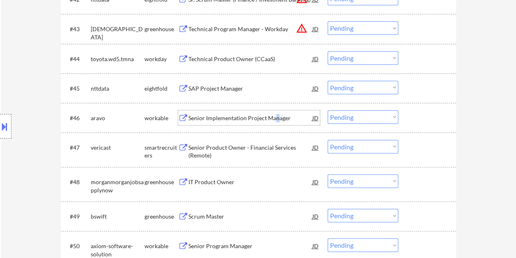
scroll to position [1655, 0]
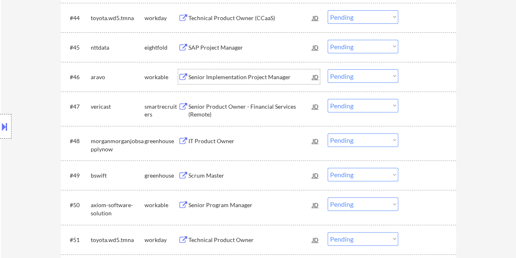
click at [430, 111] on div at bounding box center [428, 106] width 36 height 15
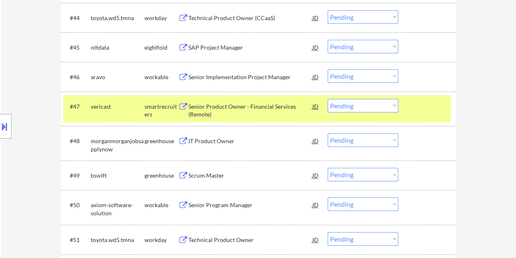
click at [249, 109] on div "Senior Product Owner - Financial Services (Remote)" at bounding box center [250, 111] width 124 height 16
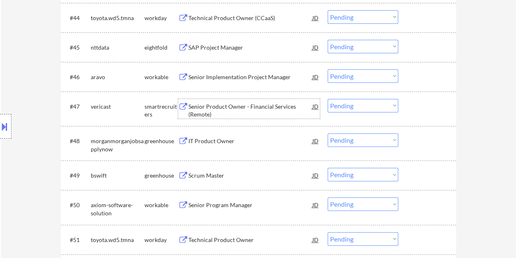
click at [443, 107] on div at bounding box center [428, 106] width 36 height 15
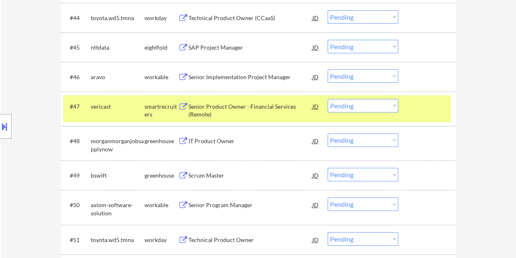
click at [397, 106] on select "Choose an option... Pending Applied Excluded (Questions) Excluded (Expired) Exc…" at bounding box center [363, 106] width 71 height 14
click at [328, 99] on select "Choose an option... Pending Applied Excluded (Questions) Excluded (Expired) Exc…" at bounding box center [363, 106] width 71 height 14
select select ""pending""
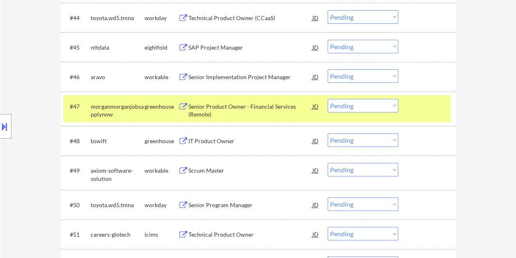
scroll to position [1696, 0]
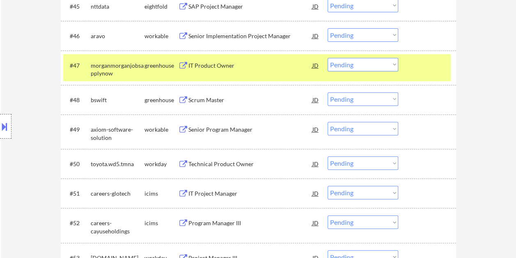
click at [428, 62] on div at bounding box center [428, 65] width 36 height 15
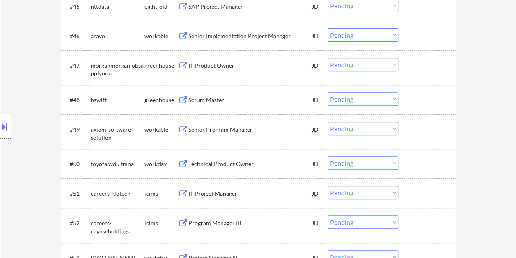
scroll to position [1737, 0]
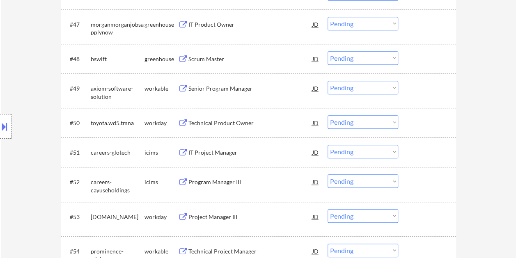
click at [416, 93] on div at bounding box center [428, 88] width 36 height 15
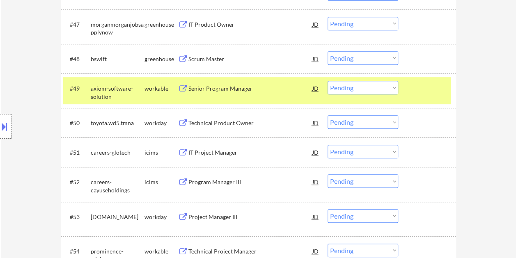
click at [223, 97] on div "#49 axiom-software-solution workable Senior Program Manager JD warning_amber Ch…" at bounding box center [257, 90] width 388 height 27
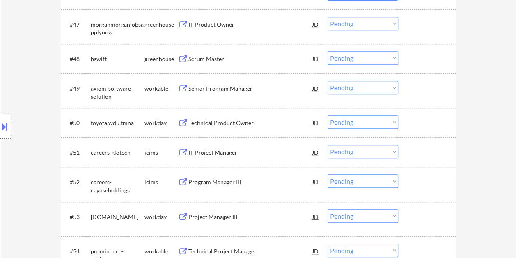
drag, startPoint x: 412, startPoint y: 93, endPoint x: 272, endPoint y: 83, distance: 140.3
click at [413, 93] on div at bounding box center [428, 88] width 36 height 15
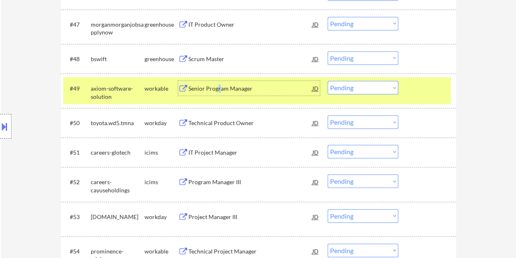
click at [217, 85] on div "Senior Program Manager" at bounding box center [250, 89] width 124 height 8
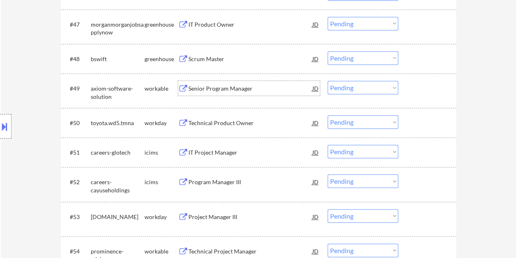
click at [407, 87] on div "#49 axiom-software-solution workable Senior Program Manager JD warning_amber Ch…" at bounding box center [257, 90] width 388 height 27
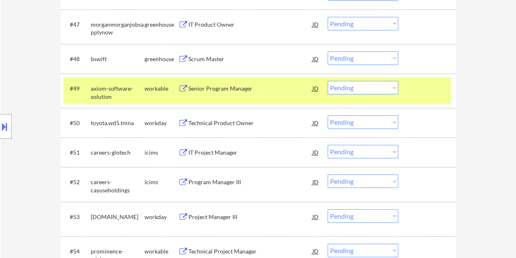
click at [386, 89] on select "Choose an option... Pending Applied Excluded (Questions) Excluded (Expired) Exc…" at bounding box center [363, 88] width 71 height 14
click at [328, 81] on select "Choose an option... Pending Applied Excluded (Questions) Excluded (Expired) Exc…" at bounding box center [363, 88] width 71 height 14
select select ""pending""
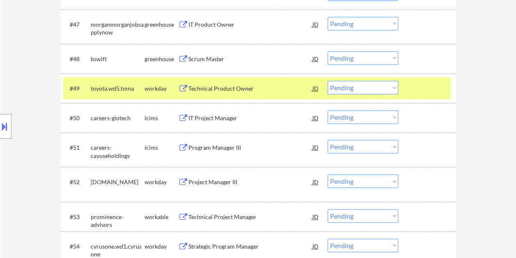
click at [411, 83] on div at bounding box center [428, 88] width 36 height 15
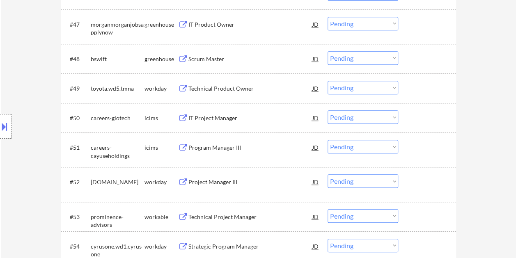
drag, startPoint x: 403, startPoint y: 60, endPoint x: 397, endPoint y: 59, distance: 5.8
click at [403, 60] on div "#48 bswift greenhouse Scrum Master JD warning_amber Choose an option... Pending…" at bounding box center [257, 59] width 388 height 22
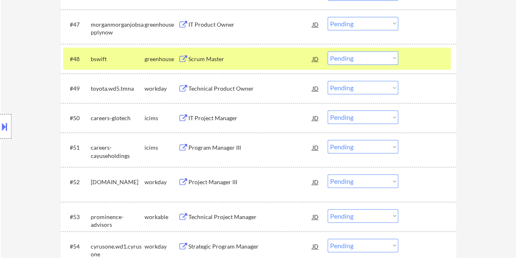
click at [252, 64] on div "Scrum Master" at bounding box center [250, 58] width 124 height 15
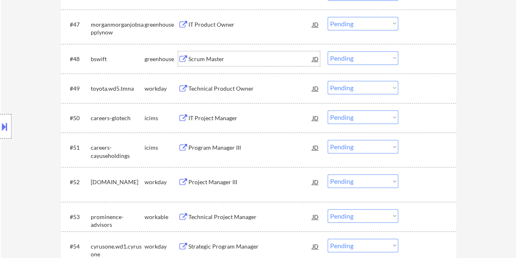
click at [414, 56] on div at bounding box center [428, 58] width 36 height 15
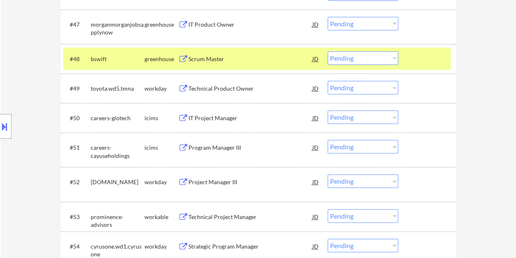
click at [388, 58] on select "Choose an option... Pending Applied Excluded (Questions) Excluded (Expired) Exc…" at bounding box center [363, 58] width 71 height 14
click at [328, 51] on select "Choose an option... Pending Applied Excluded (Questions) Excluded (Expired) Exc…" at bounding box center [363, 58] width 71 height 14
select select ""pending""
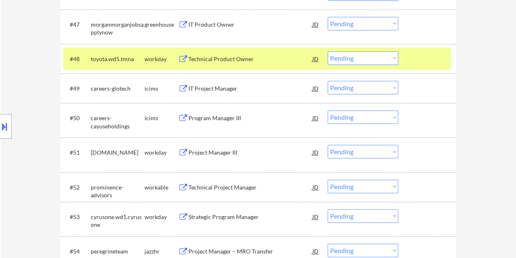
click at [415, 55] on div at bounding box center [428, 58] width 36 height 15
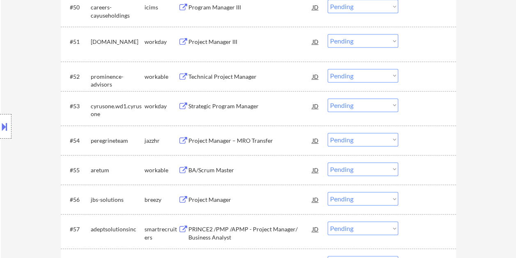
scroll to position [1861, 0]
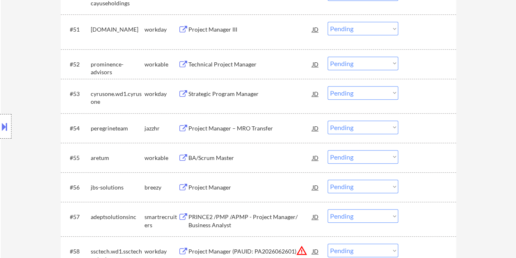
drag, startPoint x: 436, startPoint y: 69, endPoint x: 425, endPoint y: 67, distance: 11.2
click at [434, 69] on div at bounding box center [428, 64] width 36 height 15
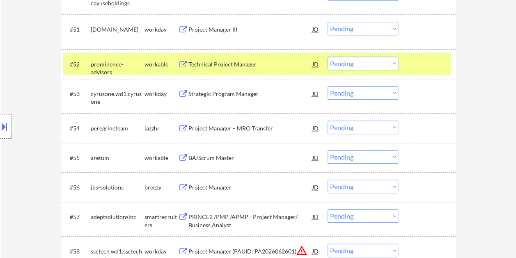
click at [242, 63] on div "Technical Project Manager" at bounding box center [250, 64] width 124 height 8
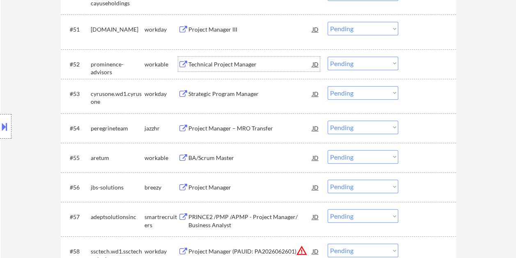
click at [426, 57] on div at bounding box center [428, 64] width 36 height 15
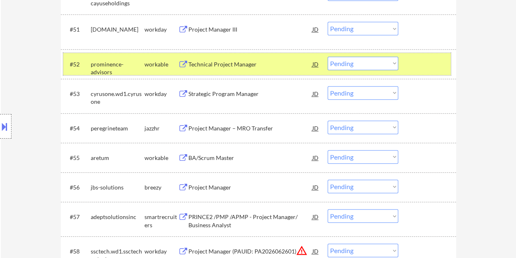
click at [394, 64] on select "Choose an option... Pending Applied Excluded (Questions) Excluded (Expired) Exc…" at bounding box center [363, 64] width 71 height 14
click at [328, 57] on select "Choose an option... Pending Applied Excluded (Questions) Excluded (Expired) Exc…" at bounding box center [363, 64] width 71 height 14
select select ""pending""
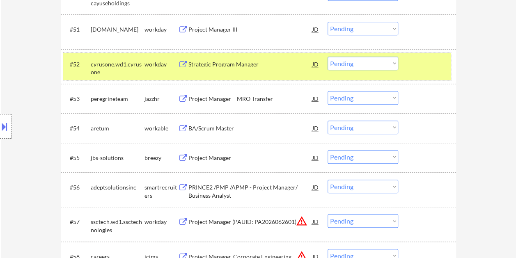
click at [426, 74] on div "#52 cyrusone.wd1.[PERSON_NAME] workday Strategic Program Manager JD warning_amb…" at bounding box center [257, 66] width 388 height 27
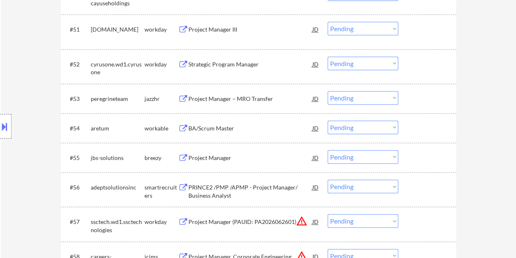
drag, startPoint x: 515, startPoint y: 127, endPoint x: 520, endPoint y: 108, distance: 19.4
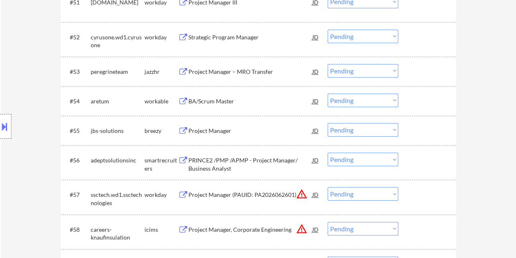
scroll to position [1889, 0]
click at [421, 99] on div at bounding box center [428, 100] width 36 height 15
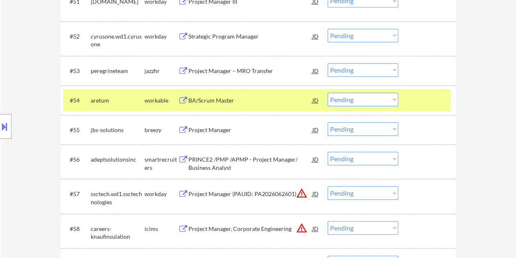
click at [434, 99] on div at bounding box center [428, 100] width 36 height 15
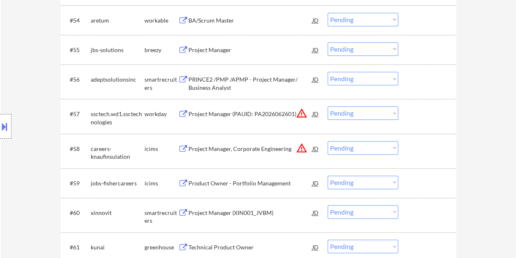
scroll to position [1971, 0]
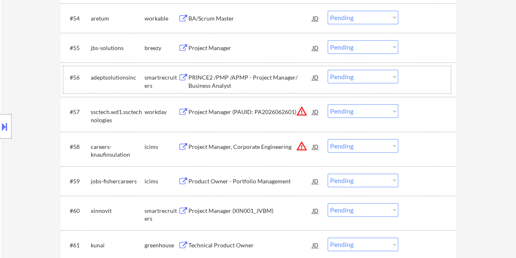
click at [421, 83] on div at bounding box center [428, 77] width 36 height 15
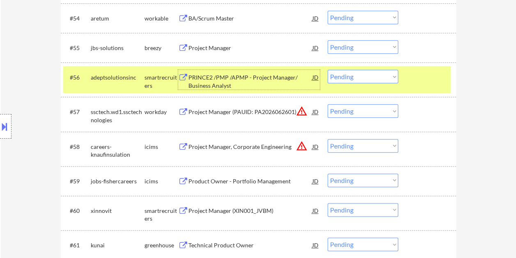
click at [287, 79] on div "PRINCE2 /PMP /APMP - Project Manager/ Business Analyst" at bounding box center [250, 81] width 124 height 16
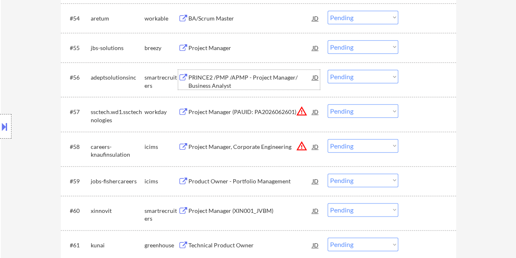
click at [413, 78] on div at bounding box center [428, 77] width 36 height 15
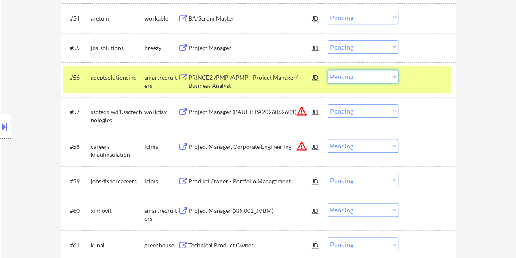
click at [394, 74] on select "Choose an option... Pending Applied Excluded (Questions) Excluded (Expired) Exc…" at bounding box center [363, 77] width 71 height 14
click at [328, 70] on select "Choose an option... Pending Applied Excluded (Questions) Excluded (Expired) Exc…" at bounding box center [363, 77] width 71 height 14
select select ""pending""
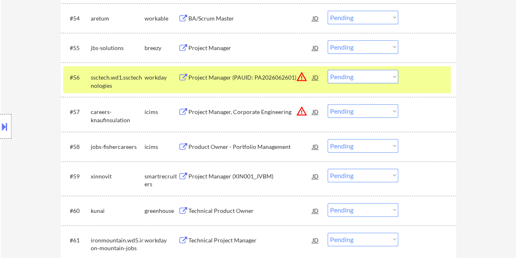
click at [417, 80] on div at bounding box center [428, 77] width 36 height 15
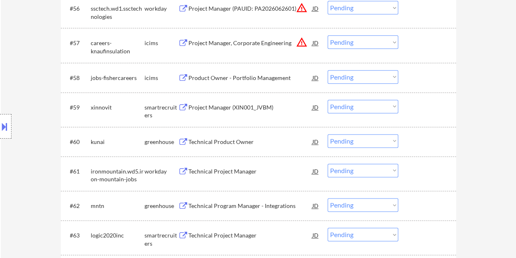
scroll to position [2053, 0]
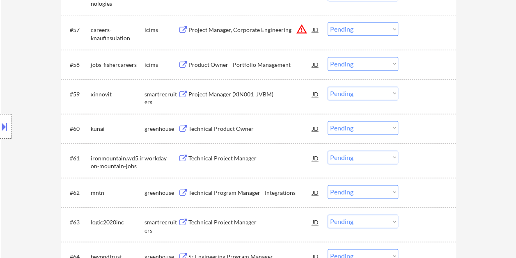
drag, startPoint x: 421, startPoint y: 129, endPoint x: 402, endPoint y: 129, distance: 18.9
click at [422, 129] on div at bounding box center [428, 128] width 36 height 15
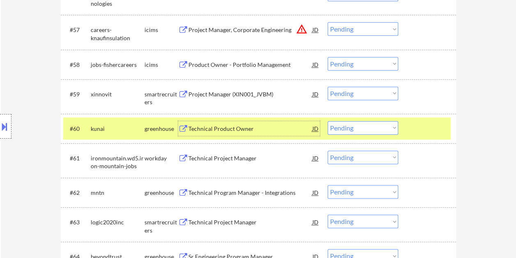
click at [240, 126] on div "Technical Product Owner" at bounding box center [250, 129] width 124 height 8
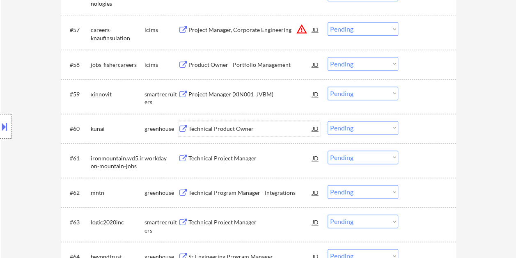
drag, startPoint x: 434, startPoint y: 129, endPoint x: 415, endPoint y: 131, distance: 18.6
click at [433, 129] on div at bounding box center [428, 128] width 36 height 15
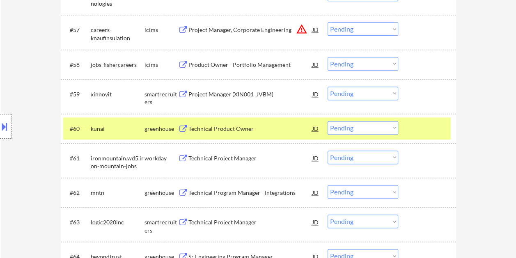
click at [395, 126] on select "Choose an option... Pending Applied Excluded (Questions) Excluded (Expired) Exc…" at bounding box center [363, 128] width 71 height 14
click at [328, 121] on select "Choose an option... Pending Applied Excluded (Questions) Excluded (Expired) Exc…" at bounding box center [363, 128] width 71 height 14
select select ""pending""
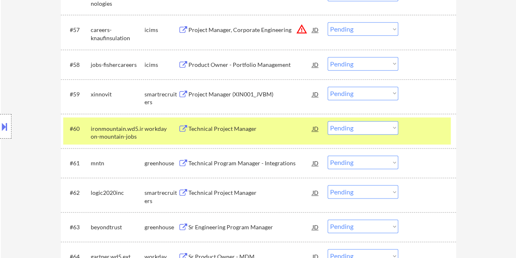
click at [432, 138] on div "#60 ironmountain.wd5.iron-mountain-jobs workday Technical Project Manager JD wa…" at bounding box center [257, 130] width 388 height 27
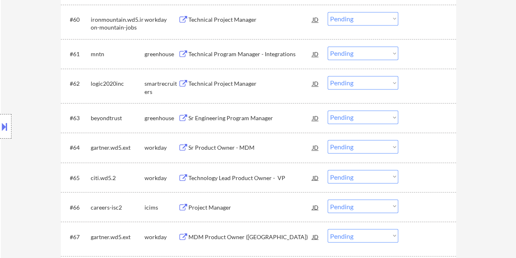
scroll to position [2176, 0]
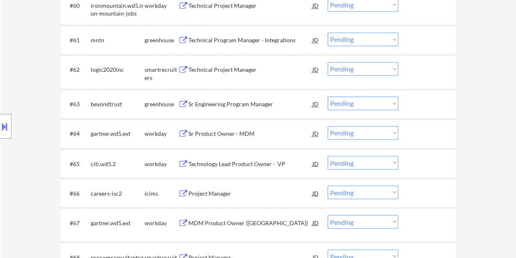
click at [401, 71] on div "#62 logic2020inc smartrecruiters Technical Project Manager JD warning_amber Cho…" at bounding box center [257, 71] width 388 height 27
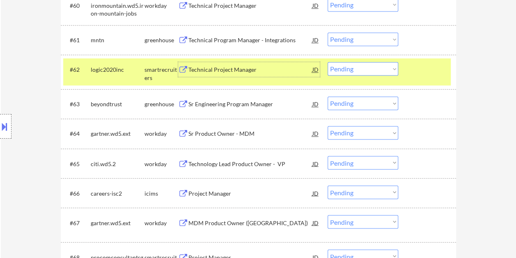
click at [253, 69] on div "Technical Project Manager" at bounding box center [250, 70] width 124 height 8
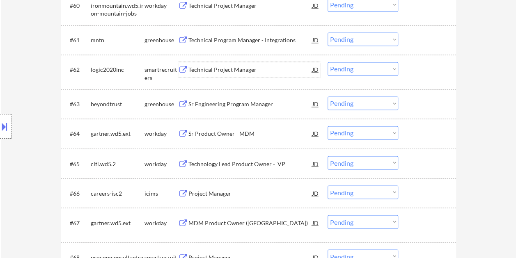
click at [408, 73] on div "#62 logic2020inc smartrecruiters Technical Project Manager JD warning_amber Cho…" at bounding box center [257, 71] width 388 height 27
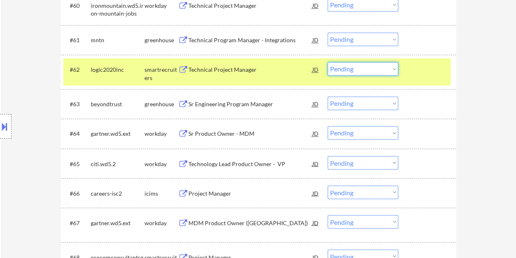
click at [392, 67] on select "Choose an option... Pending Applied Excluded (Questions) Excluded (Expired) Exc…" at bounding box center [363, 69] width 71 height 14
click at [328, 62] on select "Choose an option... Pending Applied Excluded (Questions) Excluded (Expired) Exc…" at bounding box center [363, 69] width 71 height 14
select select ""pending""
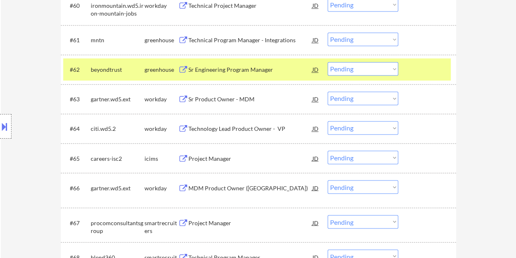
click at [420, 71] on div at bounding box center [428, 69] width 36 height 15
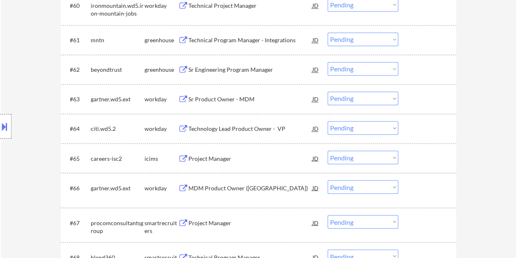
click at [416, 62] on div at bounding box center [428, 69] width 36 height 15
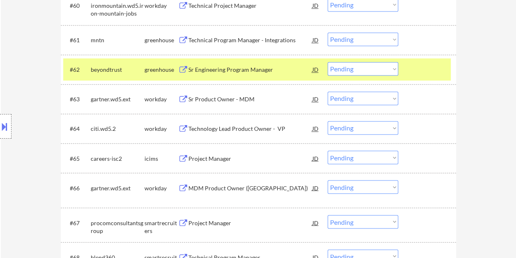
click at [255, 67] on div "Sr Engineering Program Manager" at bounding box center [250, 70] width 124 height 8
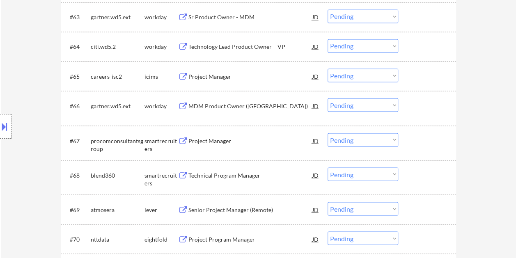
scroll to position [2299, 0]
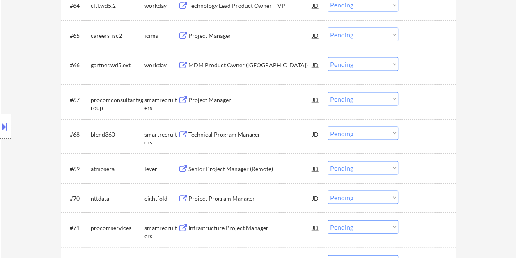
click at [418, 103] on div at bounding box center [428, 99] width 36 height 15
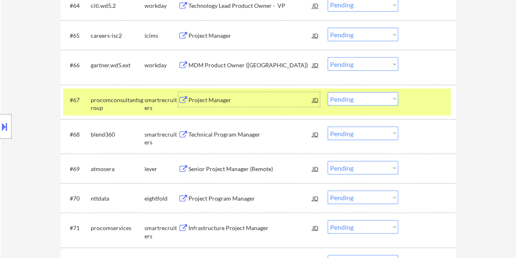
click at [218, 96] on div "Project Manager" at bounding box center [250, 100] width 124 height 8
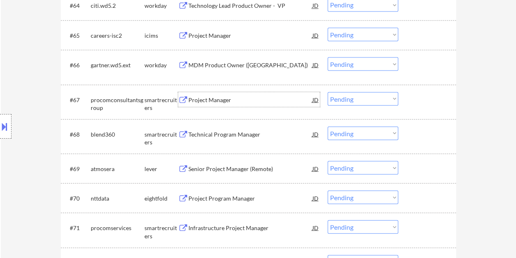
drag, startPoint x: 410, startPoint y: 96, endPoint x: 393, endPoint y: 99, distance: 16.6
click at [410, 97] on div at bounding box center [428, 99] width 36 height 15
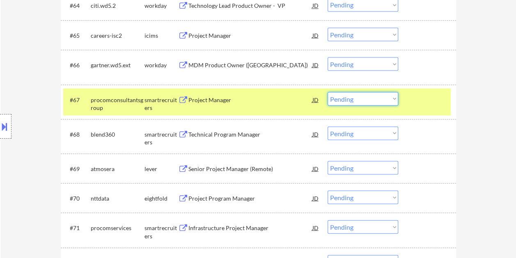
click at [392, 99] on select "Choose an option... Pending Applied Excluded (Questions) Excluded (Expired) Exc…" at bounding box center [363, 99] width 71 height 14
click at [328, 92] on select "Choose an option... Pending Applied Excluded (Questions) Excluded (Expired) Exc…" at bounding box center [363, 99] width 71 height 14
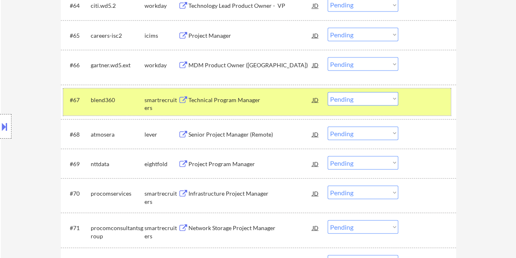
click at [413, 99] on div at bounding box center [428, 99] width 36 height 15
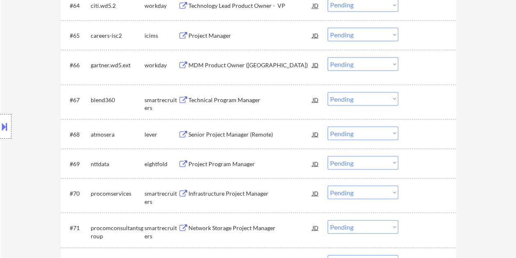
click at [415, 92] on div at bounding box center [428, 99] width 36 height 15
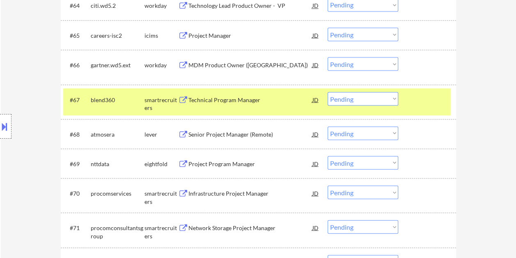
click at [208, 94] on div "Technical Program Manager" at bounding box center [250, 99] width 124 height 15
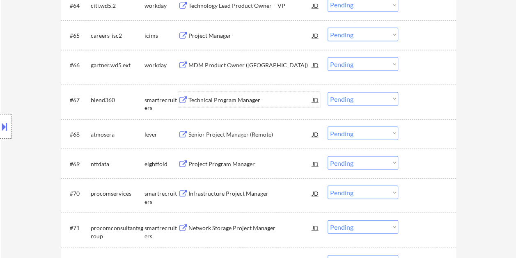
click at [411, 96] on div at bounding box center [428, 99] width 36 height 15
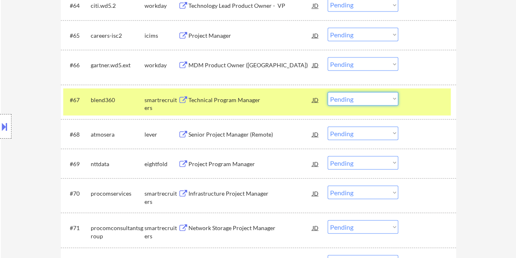
click at [390, 94] on select "Choose an option... Pending Applied Excluded (Questions) Excluded (Expired) Exc…" at bounding box center [363, 99] width 71 height 14
click at [328, 92] on select "Choose an option... Pending Applied Excluded (Questions) Excluded (Expired) Exc…" at bounding box center [363, 99] width 71 height 14
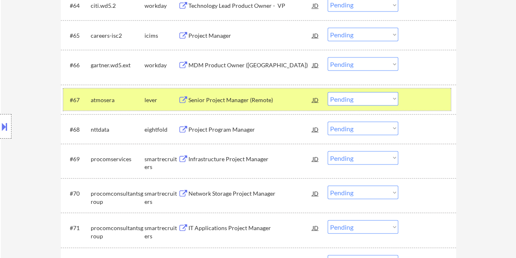
click at [428, 101] on div at bounding box center [428, 99] width 36 height 15
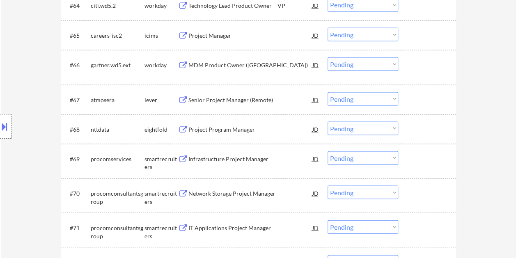
click at [421, 103] on div at bounding box center [428, 99] width 36 height 15
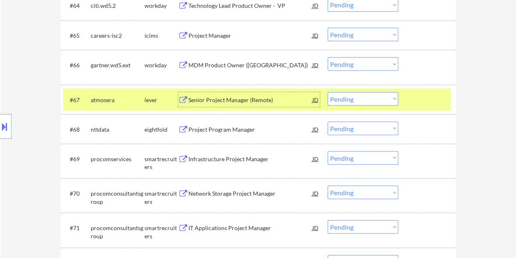
click at [278, 101] on div "Senior Project Manager (Remote)" at bounding box center [250, 100] width 124 height 8
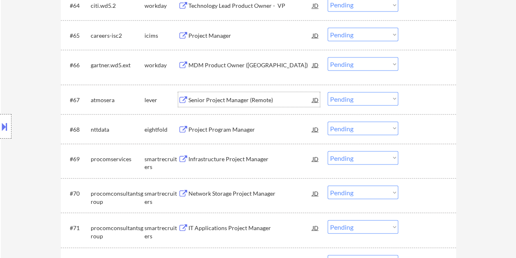
click at [412, 106] on div at bounding box center [428, 99] width 36 height 15
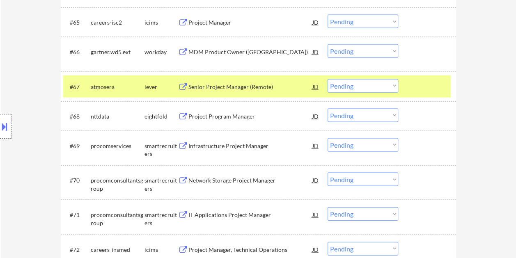
scroll to position [2303, 0]
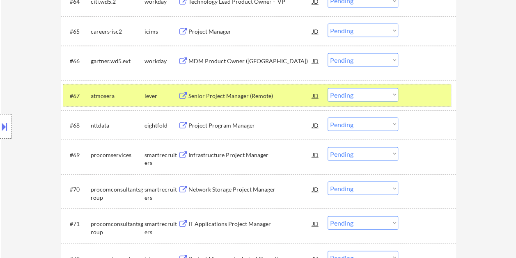
click at [393, 92] on select "Choose an option... Pending Applied Excluded (Questions) Excluded (Expired) Exc…" at bounding box center [363, 95] width 71 height 14
click at [328, 88] on select "Choose an option... Pending Applied Excluded (Questions) Excluded (Expired) Exc…" at bounding box center [363, 95] width 71 height 14
select select ""pending""
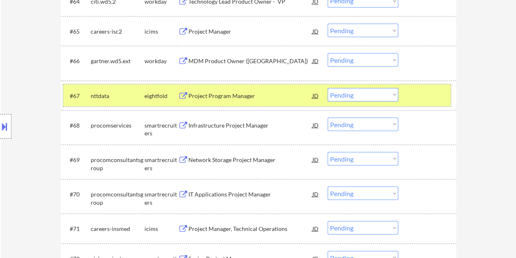
click at [417, 90] on div at bounding box center [428, 95] width 36 height 15
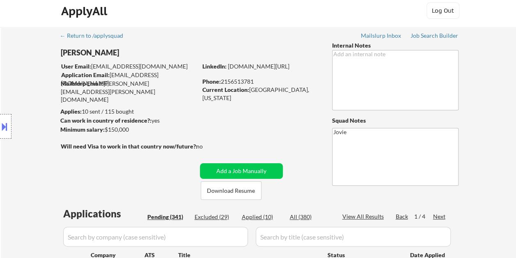
scroll to position [0, 0]
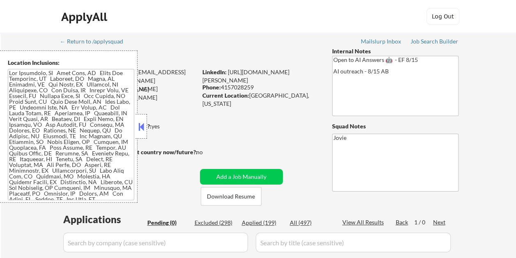
click at [142, 125] on button at bounding box center [141, 127] width 9 height 12
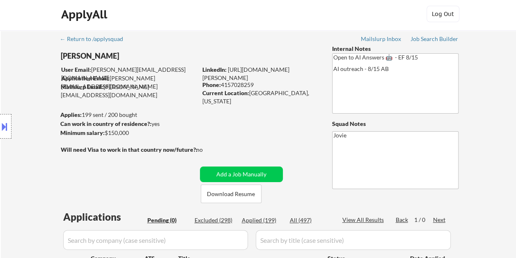
scroll to position [41, 0]
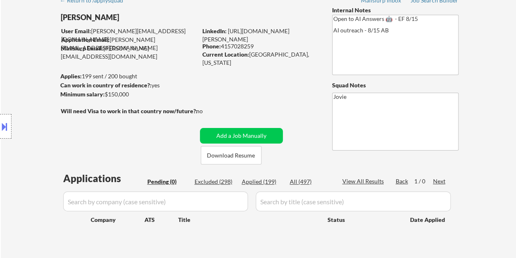
click at [214, 184] on div "Excluded (298)" at bounding box center [215, 182] width 41 height 8
select select ""excluded__bad_match_""
select select ""excluded__other_""
select select ""excluded__bad_match_""
select select ""excluded__other_""
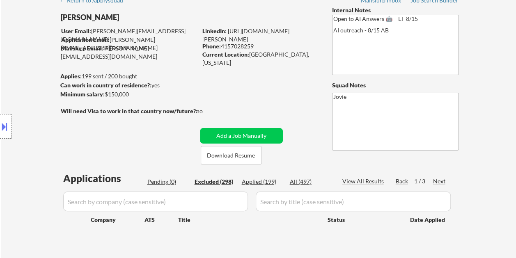
select select ""excluded__bad_match_""
select select ""excluded__expired_""
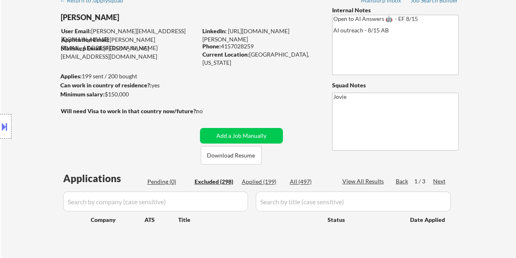
select select ""excluded__salary_""
select select ""excluded__location_""
select select ""excluded__salary_""
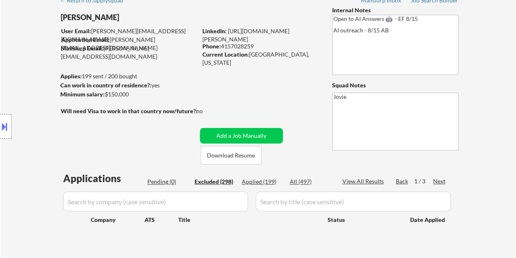
select select ""excluded__bad_match_""
select select ""excluded""
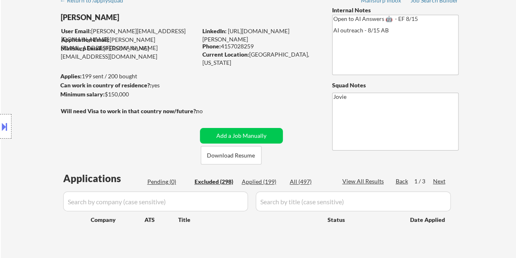
select select ""excluded""
select select ""excluded__expired_""
select select ""excluded__bad_match_""
select select ""excluded__expired_""
select select ""excluded__salary_""
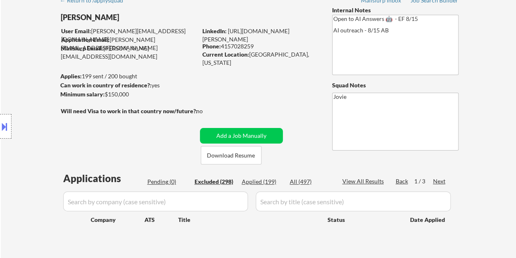
select select ""excluded__expired_""
select select ""excluded__bad_match_""
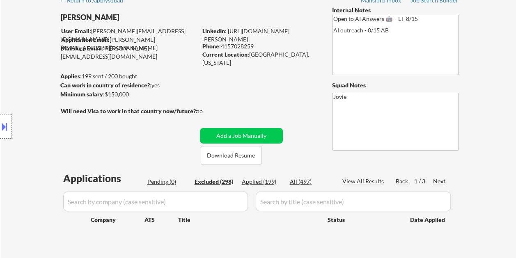
select select ""excluded""
select select ""excluded__bad_match_""
select select ""excluded""
select select ""excluded__bad_match_""
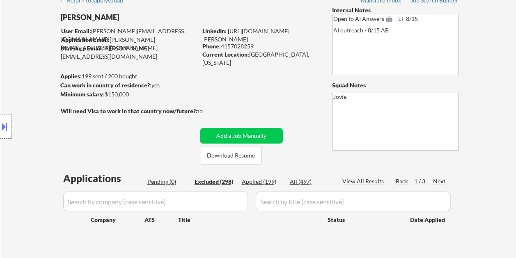
select select ""excluded""
select select ""excluded__location_""
select select ""excluded__expired_""
select select ""excluded__location_""
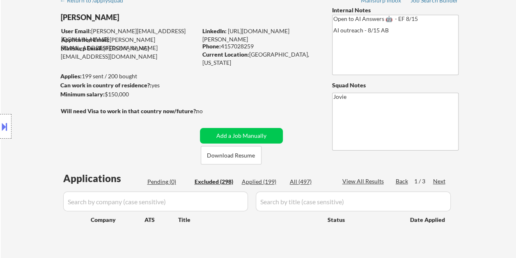
select select ""excluded__expired_""
select select ""excluded""
select select ""excluded__bad_match_""
select select ""excluded""
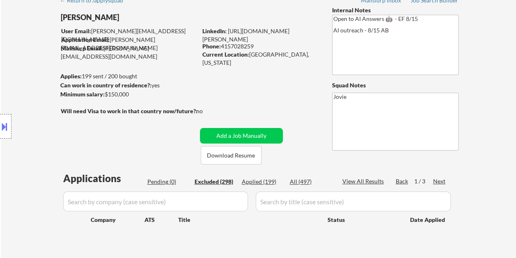
select select ""excluded__salary_""
select select ""excluded__expired_""
select select ""excluded__salary_""
select select ""excluded""
select select ""excluded__expired_""
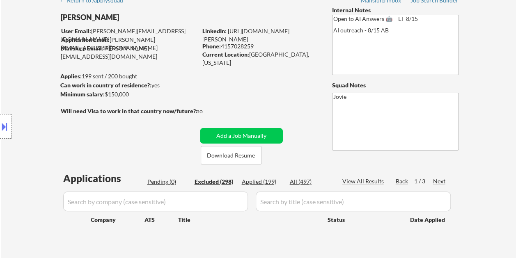
select select ""excluded__bad_match_""
select select ""excluded__salary_""
select select ""excluded__location_""
select select ""excluded__expired_""
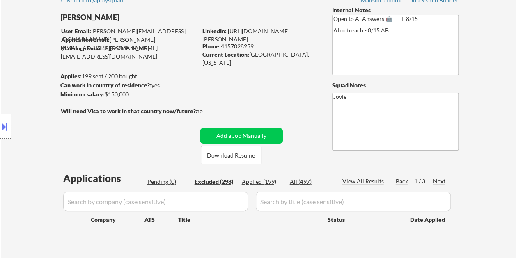
select select ""excluded""
select select ""excluded__expired_""
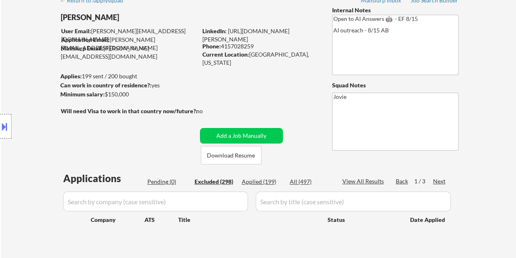
select select ""excluded__bad_match_""
select select ""excluded__location_""
select select ""excluded__bad_match_""
select select ""excluded__salary_""
select select ""excluded__expired_""
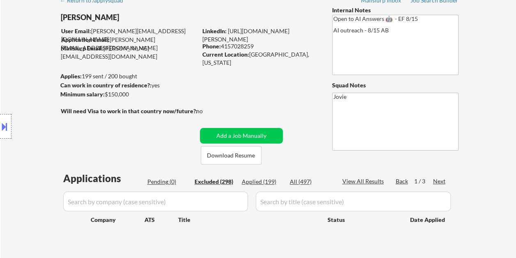
select select ""excluded__expired_""
select select ""excluded__bad_match_""
select select ""excluded""
select select ""excluded__salary_""
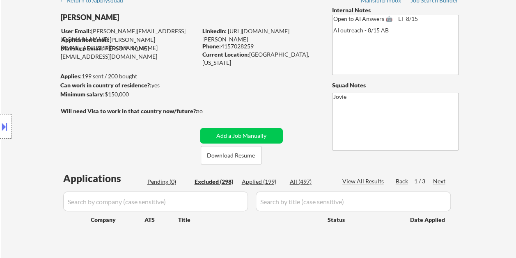
select select ""excluded__bad_match_""
select select ""excluded__expired_""
select select ""excluded__bad_match_""
select select ""excluded__expired_""
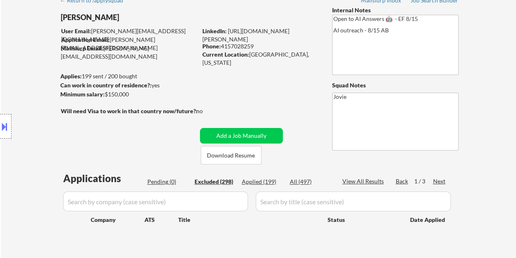
select select ""excluded__bad_match_""
select select ""excluded__expired_""
select select ""excluded""
select select ""excluded__location_""
select select ""excluded__expired_""
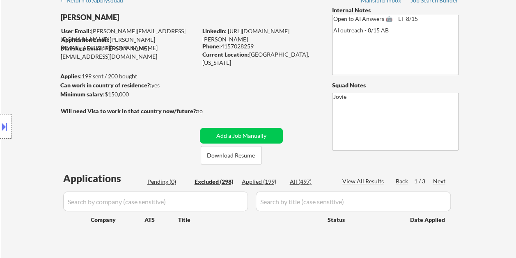
select select ""excluded__expired_""
select select ""excluded__bad_match_""
select select ""excluded""
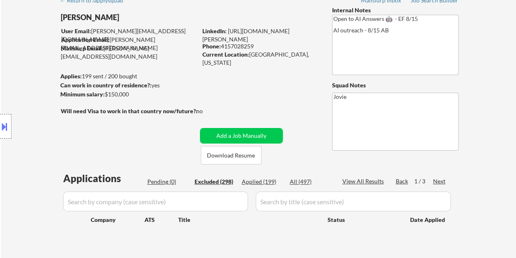
select select ""excluded__bad_match_""
select select ""excluded__expired_""
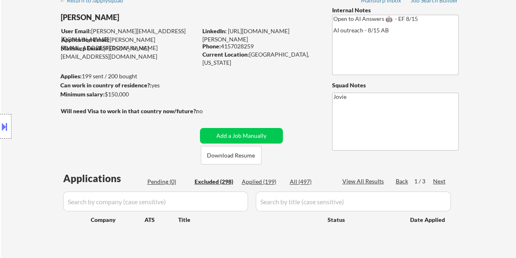
select select ""excluded__expired_""
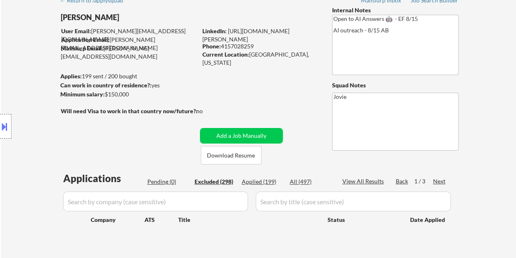
select select ""excluded__bad_match_""
select select ""excluded__expired_""
select select ""excluded__bad_match_""
select select ""excluded""
select select ""excluded__salary_""
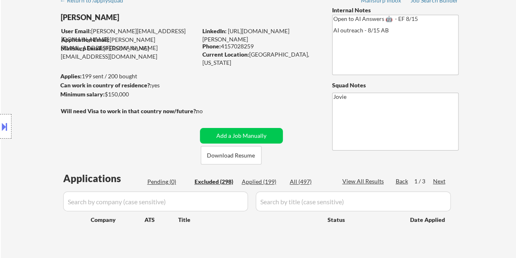
select select ""excluded__bad_match_""
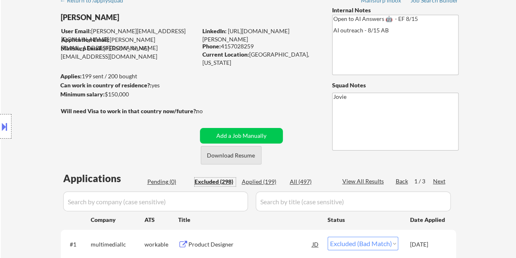
click at [232, 155] on button "Download Resume" at bounding box center [231, 155] width 61 height 18
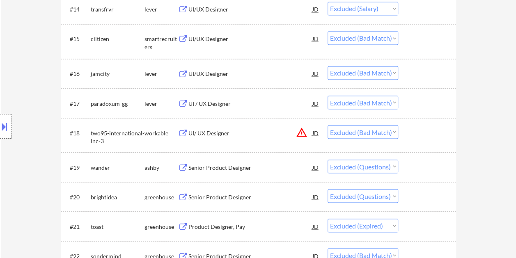
scroll to position [698, 0]
click at [221, 194] on div "Senior Product Designer" at bounding box center [250, 196] width 124 height 8
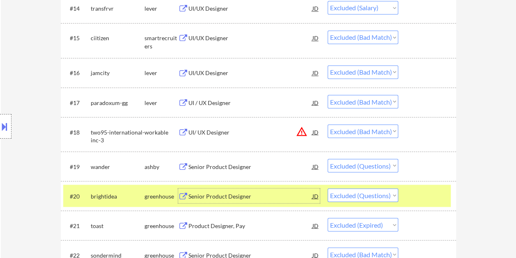
click at [427, 165] on div at bounding box center [428, 166] width 36 height 15
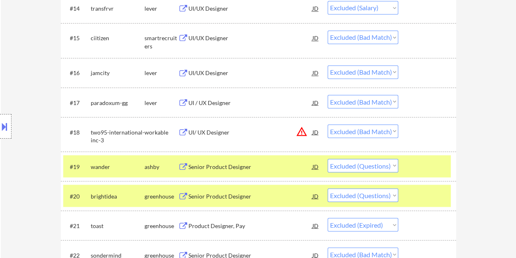
drag, startPoint x: 422, startPoint y: 198, endPoint x: 417, endPoint y: 198, distance: 4.9
click at [422, 198] on div at bounding box center [428, 195] width 36 height 15
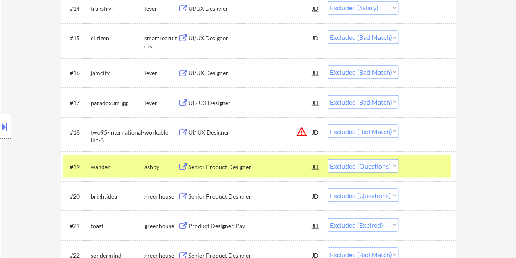
click at [248, 172] on div "Senior Product Designer" at bounding box center [250, 166] width 124 height 15
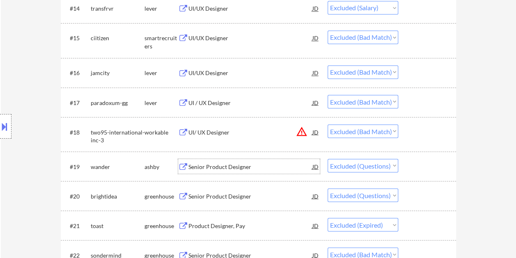
click at [433, 168] on div at bounding box center [428, 166] width 36 height 15
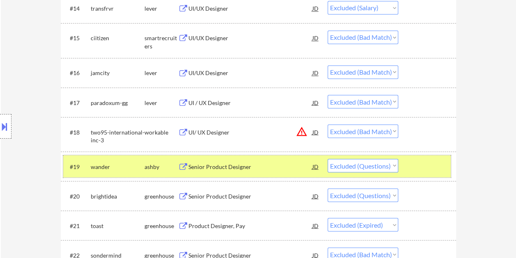
click at [416, 172] on div at bounding box center [428, 166] width 36 height 15
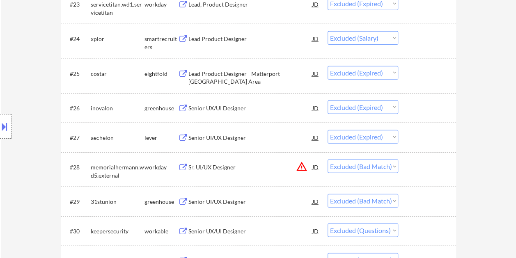
scroll to position [1026, 0]
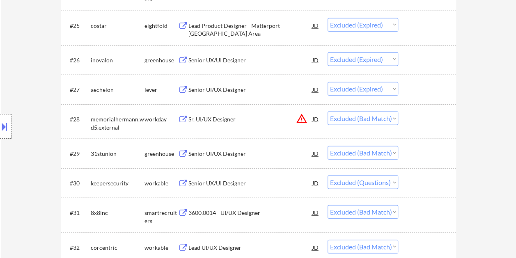
click at [408, 182] on div "#30 keepersecurity workable Senior UX/UI Designer JD Choose an option... Pendin…" at bounding box center [257, 183] width 388 height 22
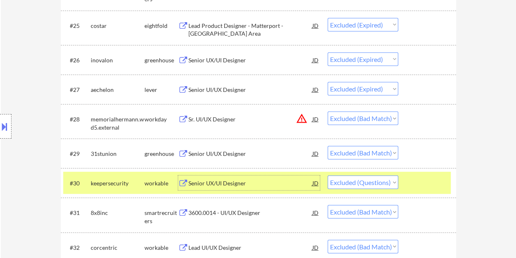
click at [251, 190] on div "Senior UX/UI Designer" at bounding box center [250, 183] width 124 height 15
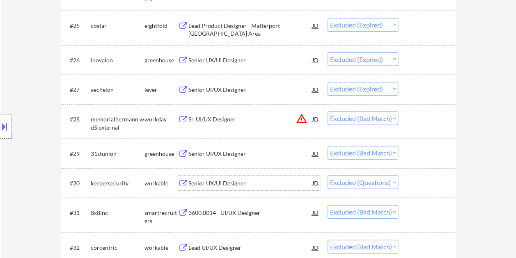
click at [411, 182] on div at bounding box center [428, 183] width 36 height 15
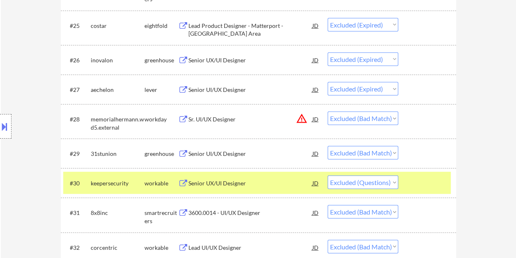
click at [397, 180] on select "Choose an option... Pending Applied Excluded (Questions) Excluded (Expired) Exc…" at bounding box center [363, 183] width 71 height 14
click at [328, 176] on select "Choose an option... Pending Applied Excluded (Questions) Excluded (Expired) Exc…" at bounding box center [363, 183] width 71 height 14
select select ""excluded__bad_match_""
select select ""excluded""
select select ""excluded__bad_match_""
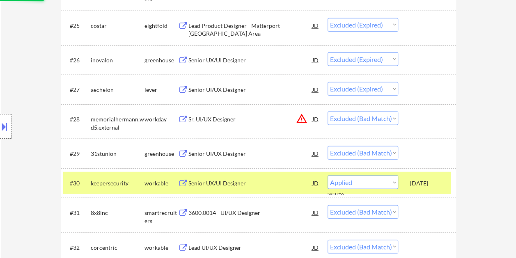
select select ""excluded""
select select ""excluded__location_""
select select ""excluded__expired_""
select select ""excluded__location_""
select select ""excluded__expired_""
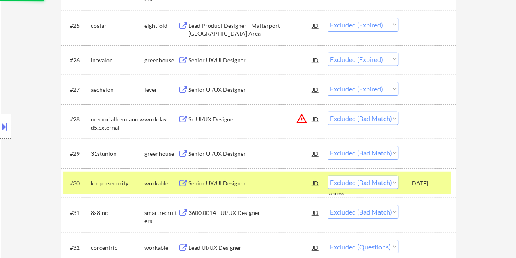
select select ""excluded""
select select ""excluded__bad_match_""
select select ""excluded""
select select ""excluded__salary_""
select select ""excluded__expired_""
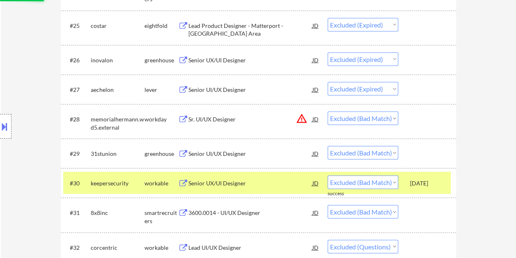
select select ""excluded__salary_""
select select ""excluded""
select select ""excluded__expired_""
select select ""excluded__bad_match_""
select select ""excluded__salary_""
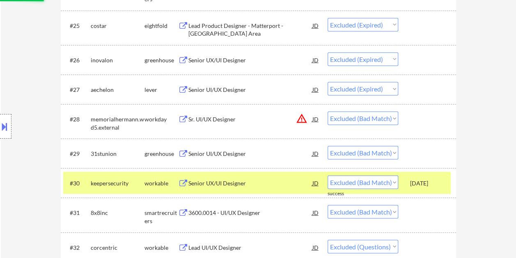
select select ""excluded__location_""
select select ""excluded__expired_""
select select ""excluded""
select select ""excluded__expired_""
select select ""excluded__bad_match_""
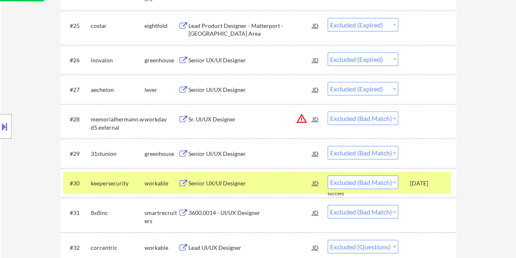
select select ""excluded__location_""
select select ""excluded__bad_match_""
select select ""excluded__salary_""
select select ""excluded__expired_""
select select ""excluded__bad_match_""
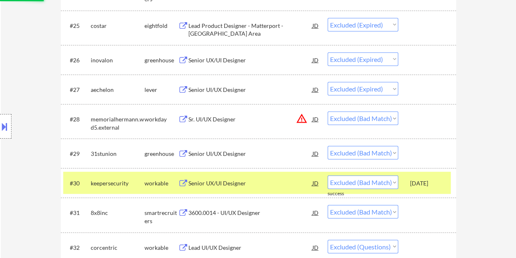
select select ""excluded""
select select ""excluded__salary_""
select select ""excluded__bad_match_""
select select ""excluded__expired_""
select select ""excluded__bad_match_""
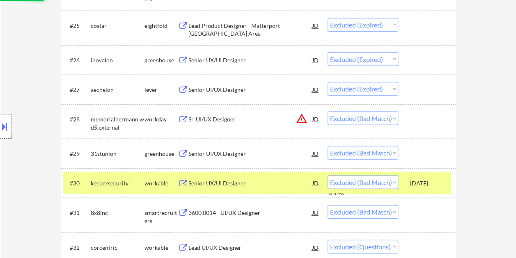
select select ""excluded__expired_""
select select ""excluded__bad_match_""
select select ""excluded__expired_""
select select ""excluded""
select select ""excluded__location_""
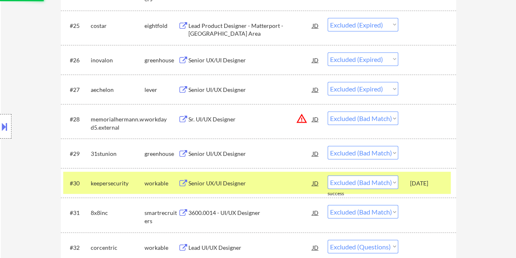
select select ""excluded__expired_""
select select ""excluded__bad_match_""
select select ""excluded""
select select ""excluded__bad_match_""
select select ""excluded__expired_""
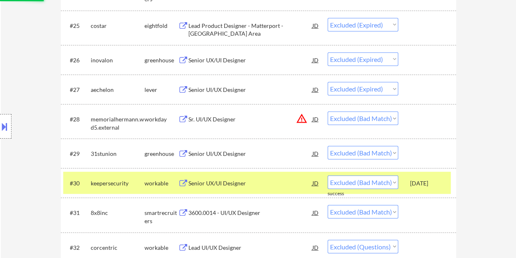
select select ""excluded__bad_match_""
select select ""excluded__expired_""
select select ""excluded__bad_match_""
select select ""excluded""
select select ""excluded__salary_""
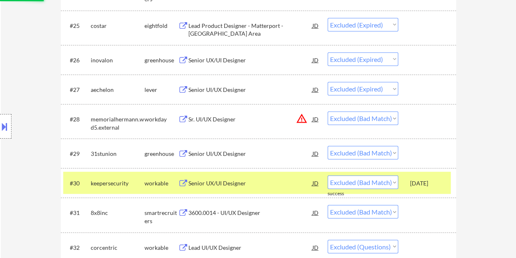
select select ""excluded__bad_match_""
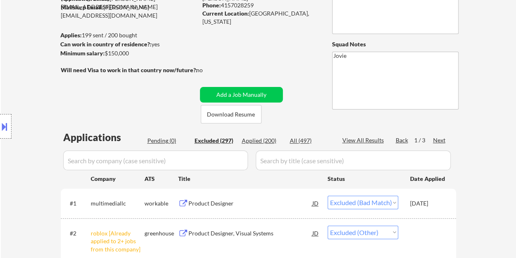
scroll to position [82, 0]
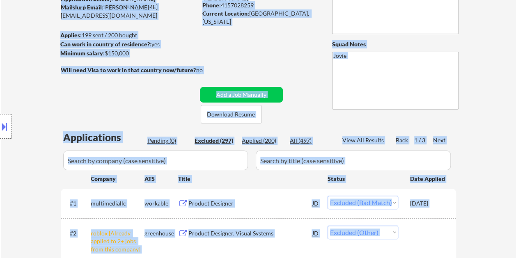
drag, startPoint x: 516, startPoint y: 23, endPoint x: 518, endPoint y: 28, distance: 4.8
click at [516, 28] on html "← Return to /applysquad Mailslurp Inbox Job Search Builder Anna GrishinBukati U…" at bounding box center [258, 47] width 516 height 258
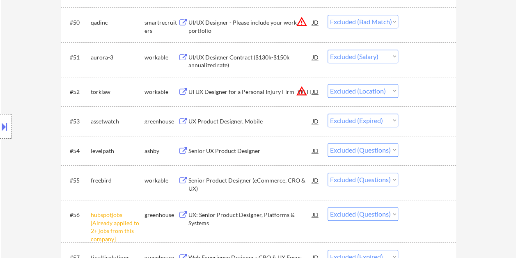
scroll to position [1791, 0]
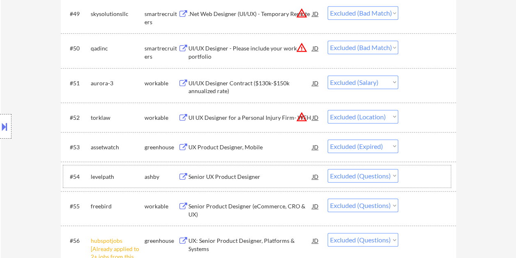
drag, startPoint x: 416, startPoint y: 177, endPoint x: 371, endPoint y: 175, distance: 45.2
click at [416, 177] on div at bounding box center [428, 176] width 36 height 15
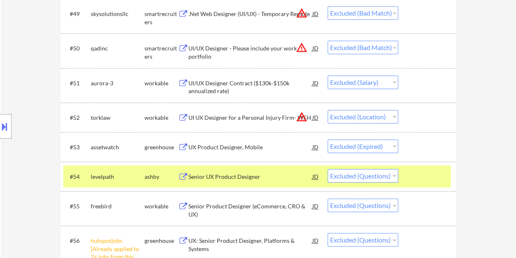
click at [282, 176] on div "Senior UX Product Designer" at bounding box center [250, 177] width 124 height 8
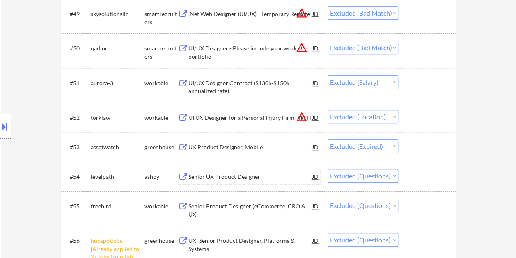
drag, startPoint x: 411, startPoint y: 178, endPoint x: 397, endPoint y: 177, distance: 14.0
click at [411, 178] on div at bounding box center [428, 176] width 36 height 15
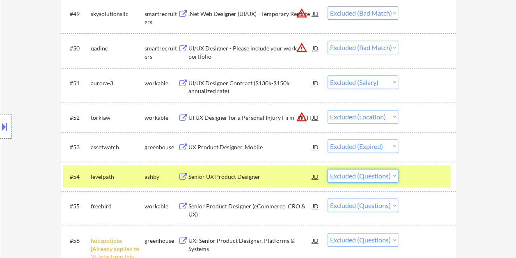
click at [393, 177] on select "Choose an option... Pending Applied Excluded (Questions) Excluded (Expired) Exc…" at bounding box center [363, 176] width 71 height 14
click at [328, 169] on select "Choose an option... Pending Applied Excluded (Questions) Excluded (Expired) Exc…" at bounding box center [363, 176] width 71 height 14
select select ""excluded""
select select ""excluded__expired_""
select select ""excluded__bad_match_""
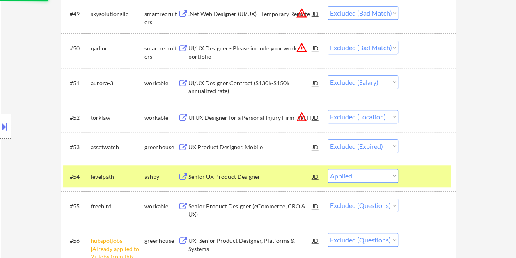
select select ""excluded__location_""
select select ""excluded__bad_match_""
select select ""excluded__salary_""
select select ""excluded__expired_""
select select ""excluded__bad_match_""
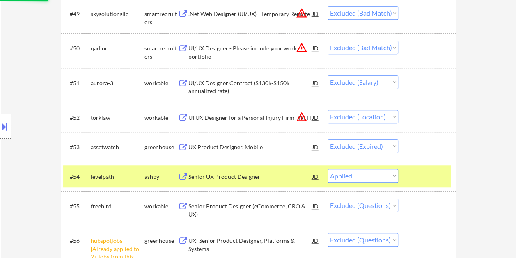
select select ""excluded""
select select ""excluded__salary_""
select select ""excluded__bad_match_""
select select ""excluded__expired_""
select select ""excluded__bad_match_""
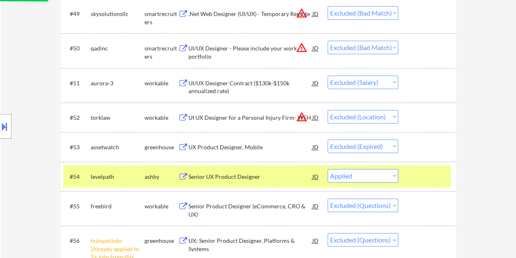
select select ""excluded__expired_""
select select ""excluded__bad_match_""
select select ""excluded__expired_""
select select ""excluded""
select select ""excluded__location_""
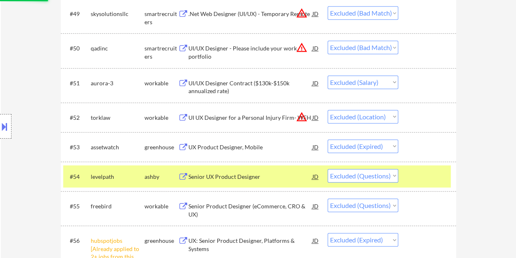
select select ""excluded__expired_""
select select ""excluded__bad_match_""
select select ""excluded""
select select ""excluded__bad_match_""
select select ""excluded__expired_""
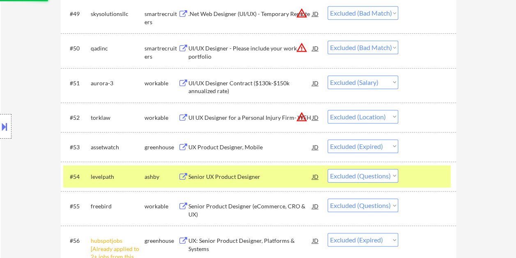
select select ""excluded__bad_match_""
select select ""excluded__expired_""
select select ""excluded__bad_match_""
select select ""excluded""
select select ""excluded__salary_""
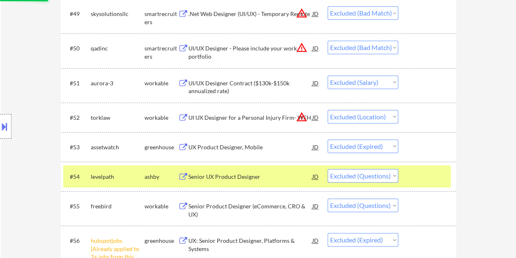
select select ""excluded__bad_match_""
select select ""excluded""
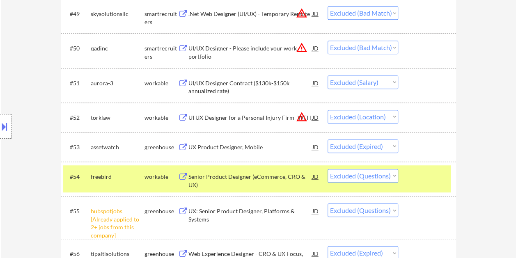
click at [431, 188] on div "#54 freebird workable Senior Product Designer (eCommerce, CRO & UX) JD Choose a…" at bounding box center [257, 178] width 388 height 27
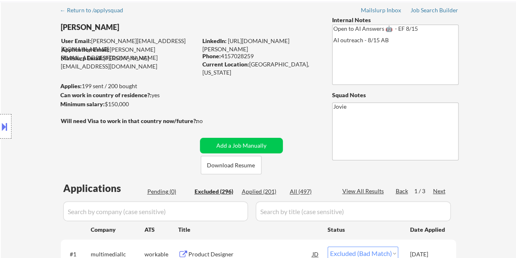
scroll to position [41, 0]
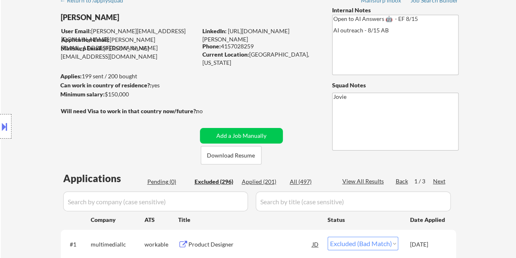
click at [255, 182] on div "Applied (201)" at bounding box center [262, 182] width 41 height 8
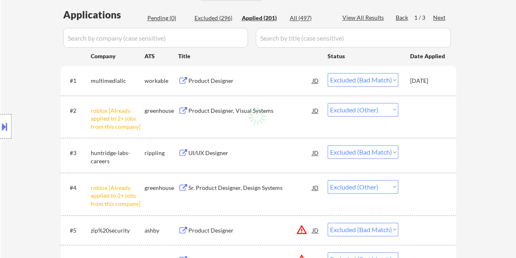
scroll to position [205, 0]
select select ""applied""
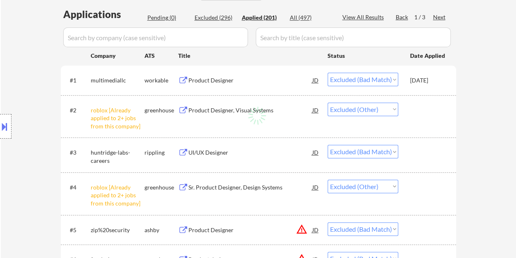
select select ""applied""
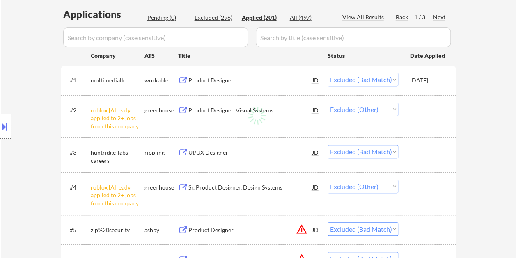
select select ""applied""
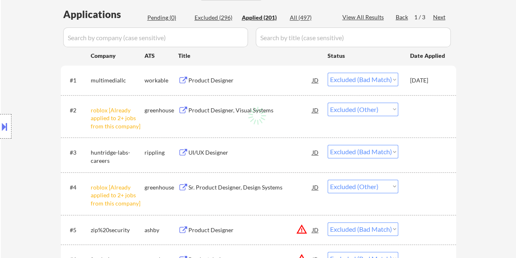
select select ""applied""
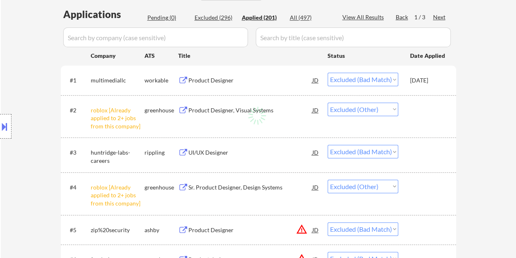
select select ""applied""
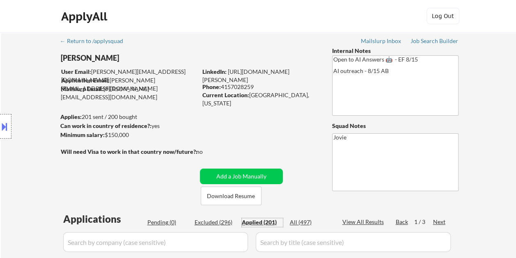
scroll to position [0, 0]
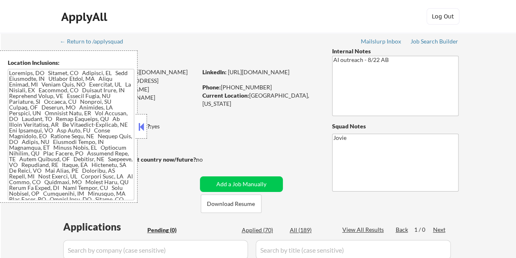
drag, startPoint x: 142, startPoint y: 133, endPoint x: 133, endPoint y: 104, distance: 31.0
click at [142, 133] on div at bounding box center [140, 126] width 11 height 25
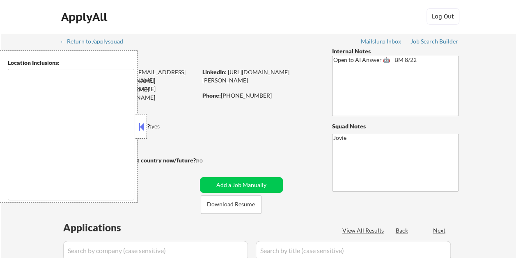
select select ""pending""
type textarea "[GEOGRAPHIC_DATA], [GEOGRAPHIC_DATA] [GEOGRAPHIC_DATA], [GEOGRAPHIC_DATA] [GEOG…"
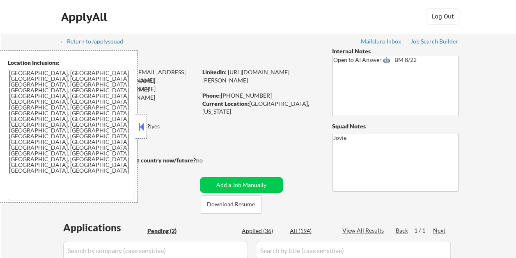
click at [143, 124] on button at bounding box center [141, 127] width 9 height 12
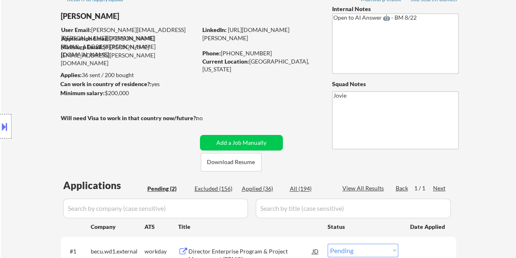
scroll to position [41, 0]
